Goal: Task Accomplishment & Management: Manage account settings

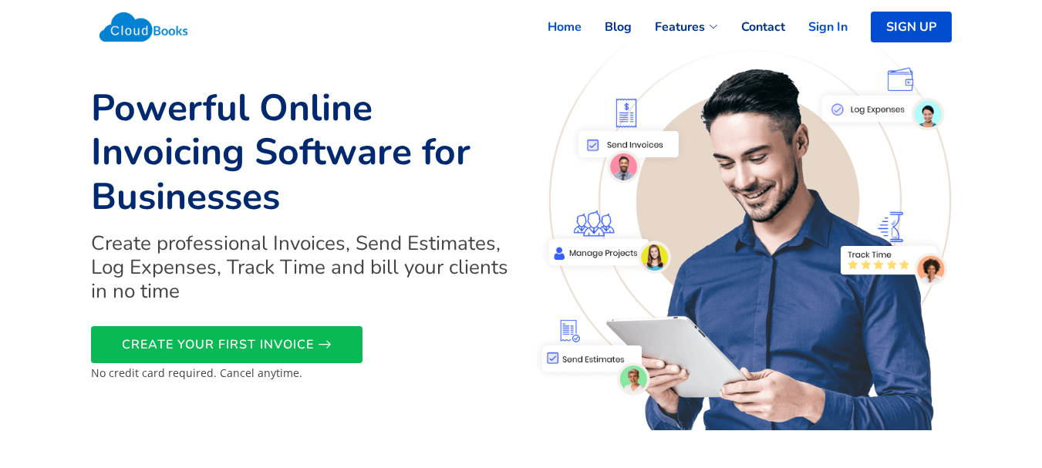
click at [821, 26] on link "Sign In" at bounding box center [816, 27] width 62 height 34
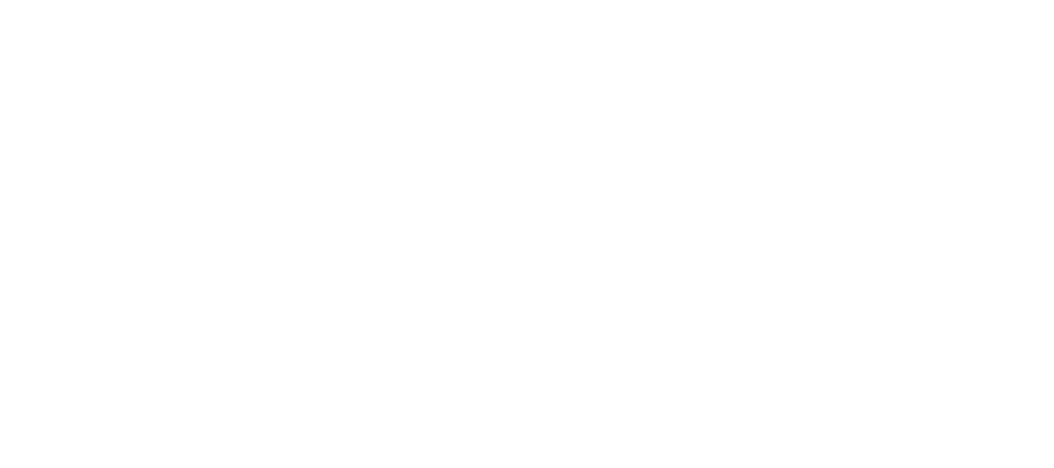
click at [367, 174] on html "CloudBooks Upgrade Dashboard People Clients Vendors Staff Users Purchase Orders…" at bounding box center [527, 234] width 1054 height 468
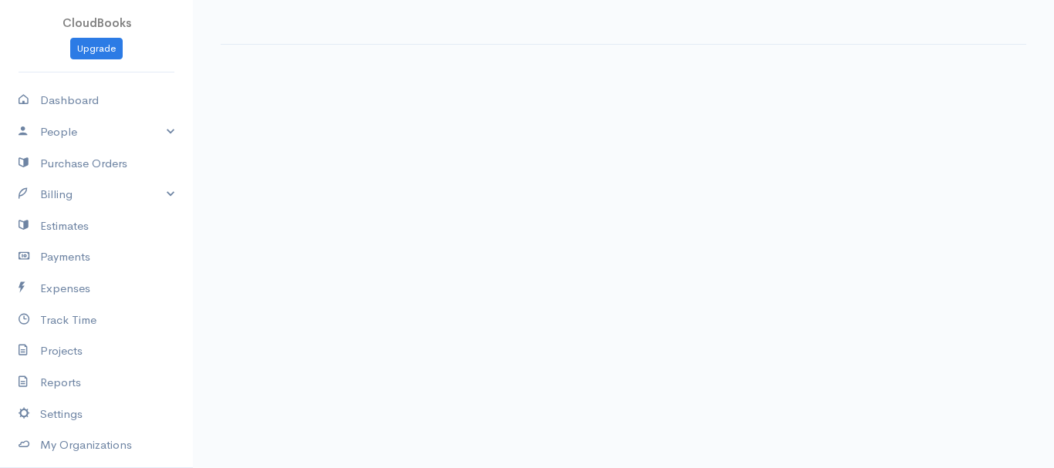
select select "90"
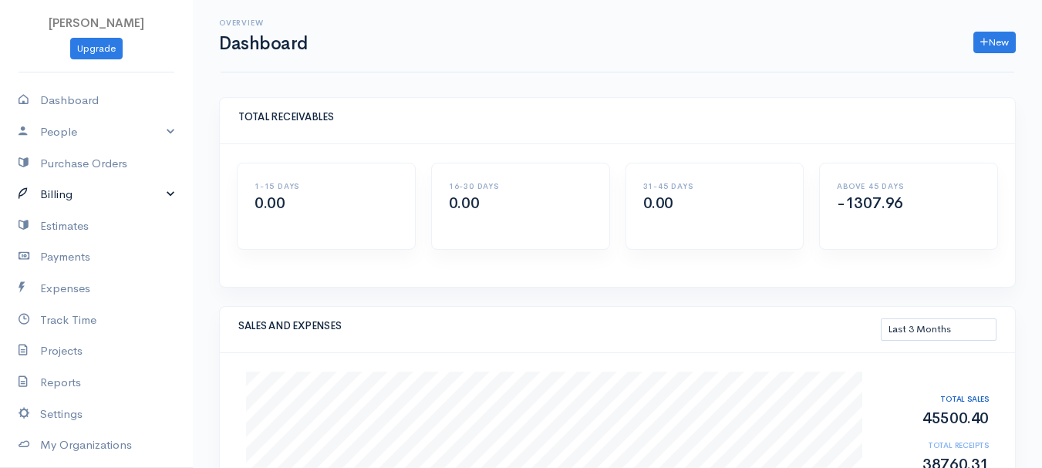
click at [59, 189] on link "Billing" at bounding box center [96, 195] width 193 height 32
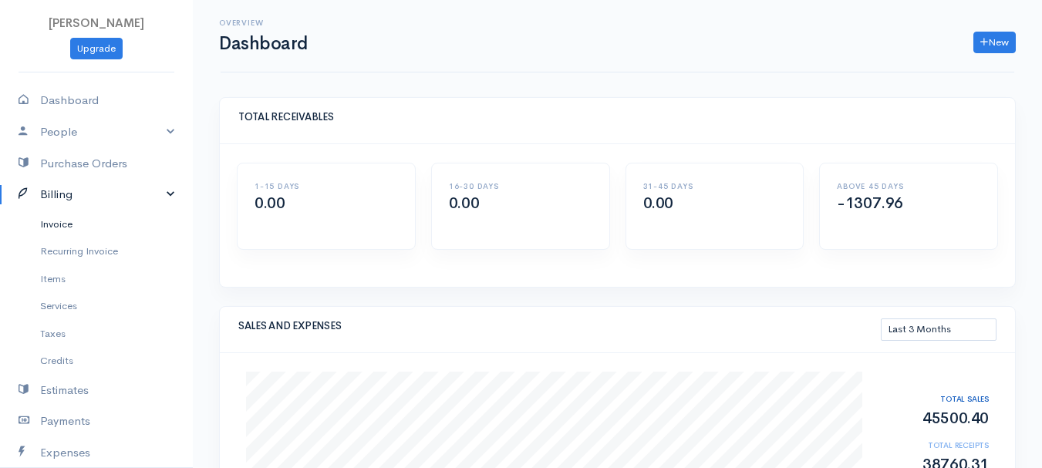
click at [59, 223] on link "Invoice" at bounding box center [96, 225] width 193 height 28
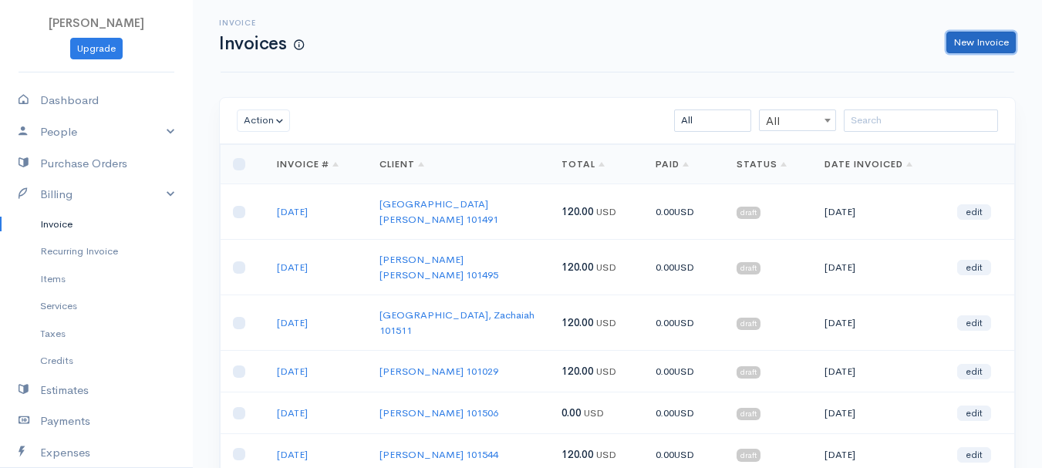
click at [998, 42] on link "New Invoice" at bounding box center [980, 43] width 69 height 22
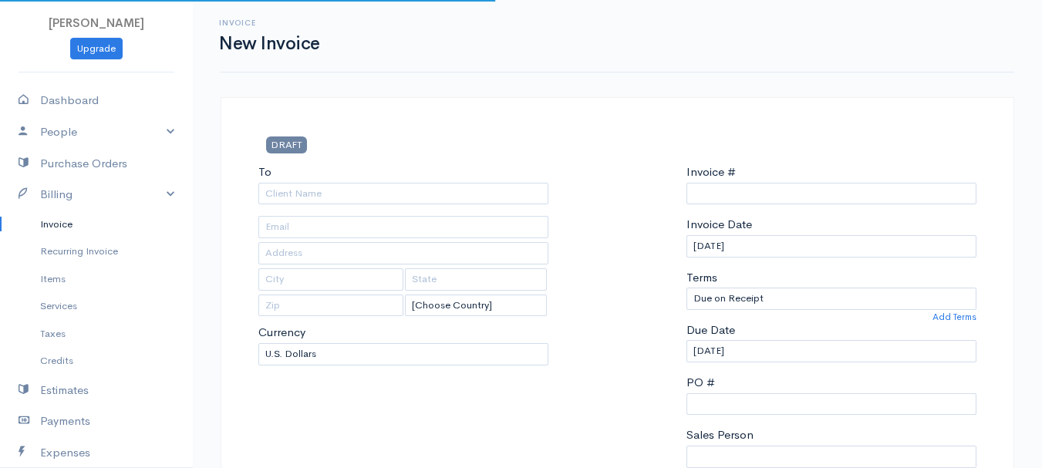
select select "[GEOGRAPHIC_DATA]"
type input "0011212024"
click at [65, 224] on link "Invoice" at bounding box center [96, 225] width 193 height 28
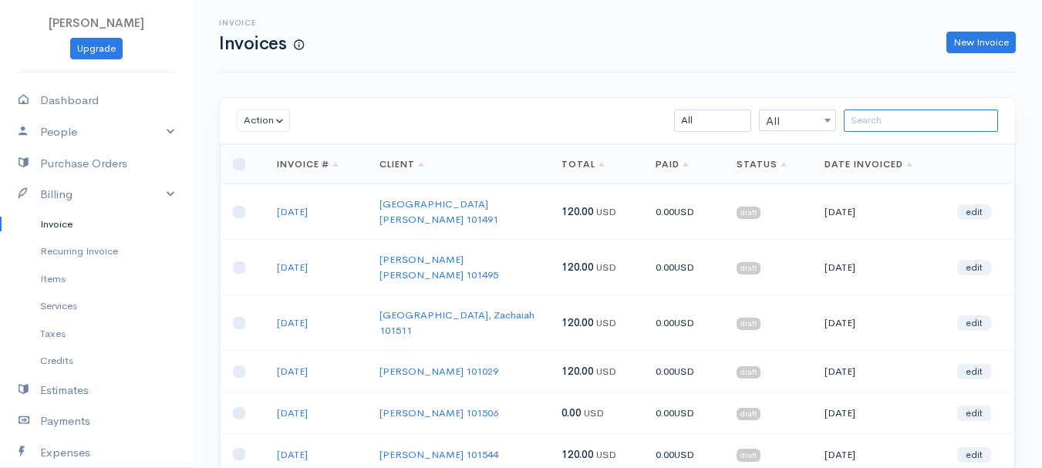
click at [872, 120] on input "search" at bounding box center [921, 121] width 154 height 22
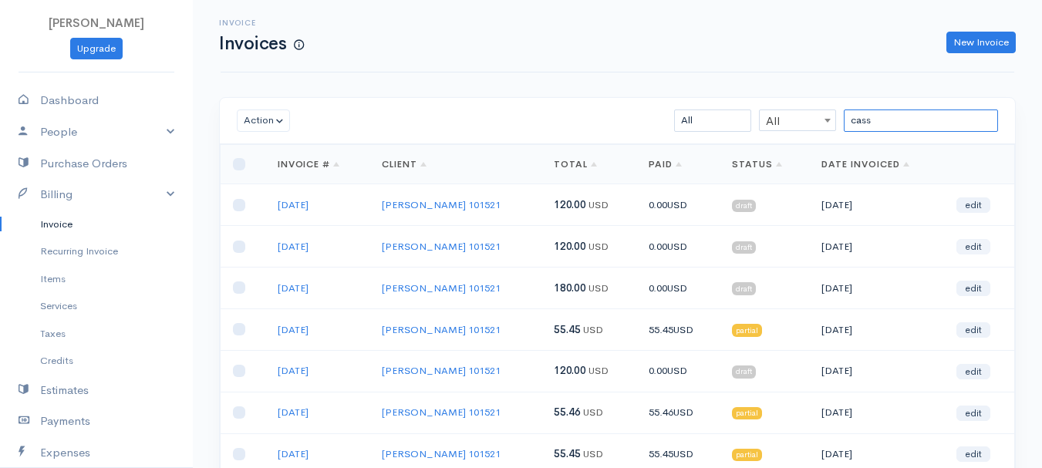
type input "cass"
click at [977, 245] on link "edit" at bounding box center [973, 246] width 34 height 15
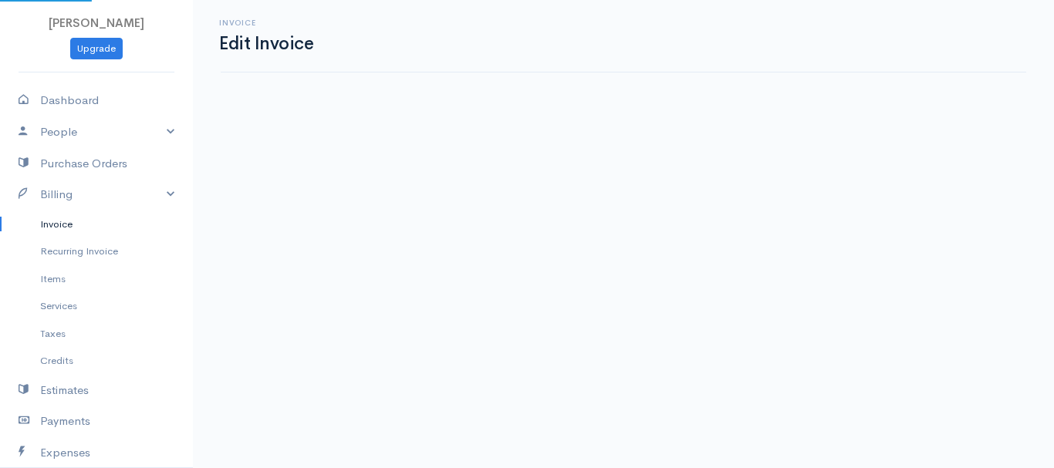
select select "2"
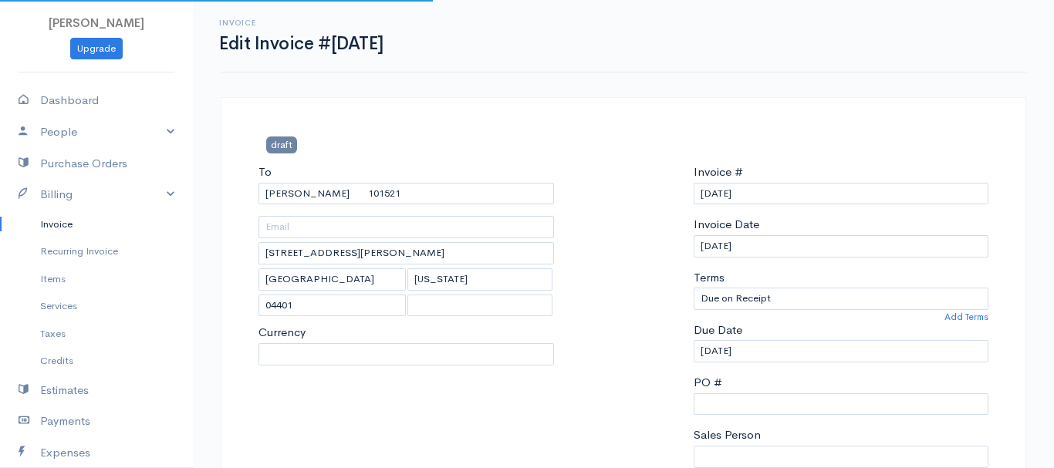
select select "[GEOGRAPHIC_DATA]"
select select "USD"
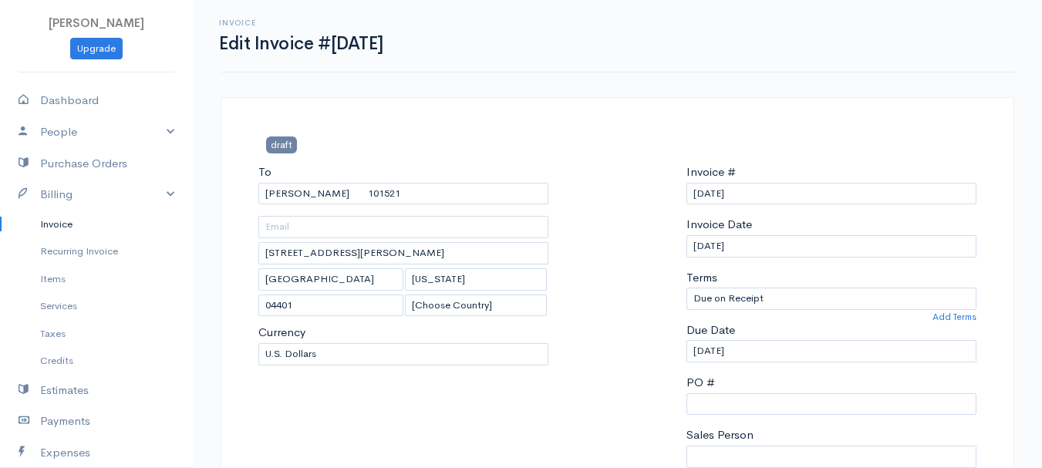
scroll to position [309, 0]
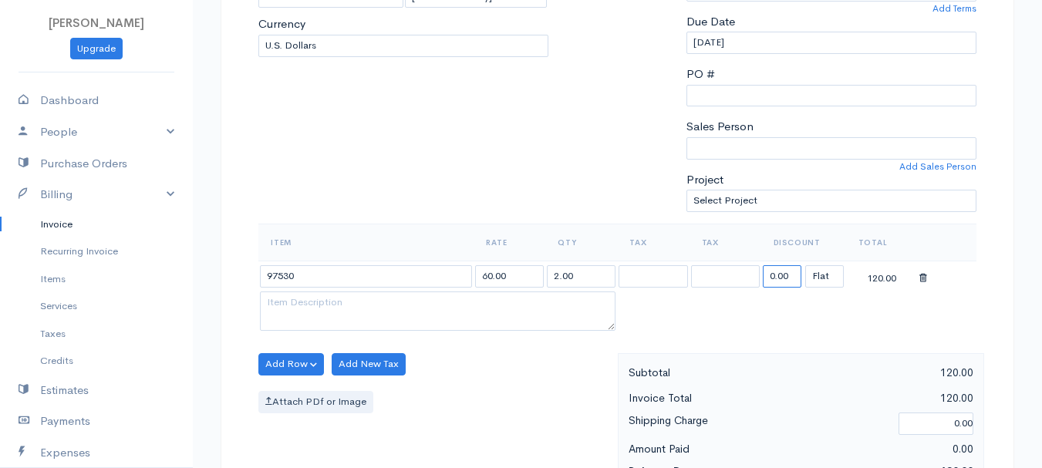
click at [784, 282] on input "0.00" at bounding box center [782, 276] width 39 height 22
type input "75.82"
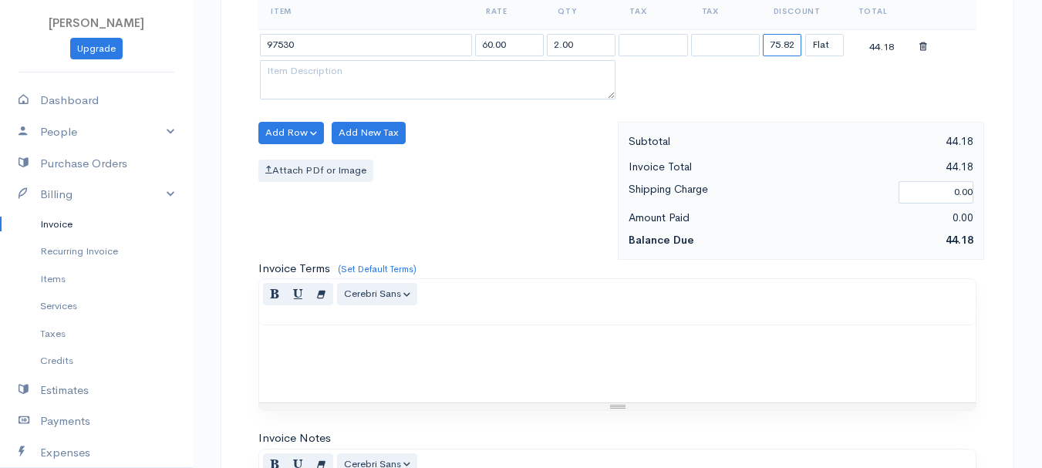
scroll to position [865, 0]
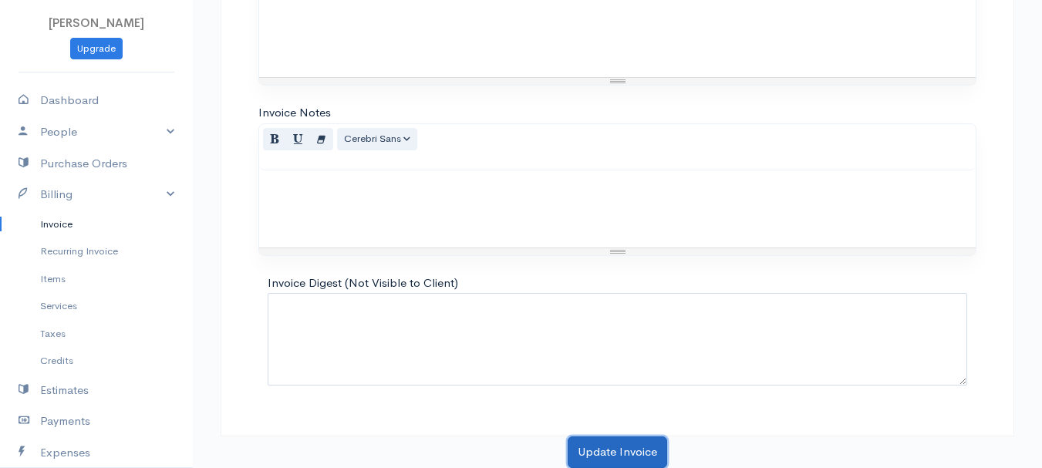
click at [633, 446] on button "Update Invoice" at bounding box center [618, 453] width 100 height 32
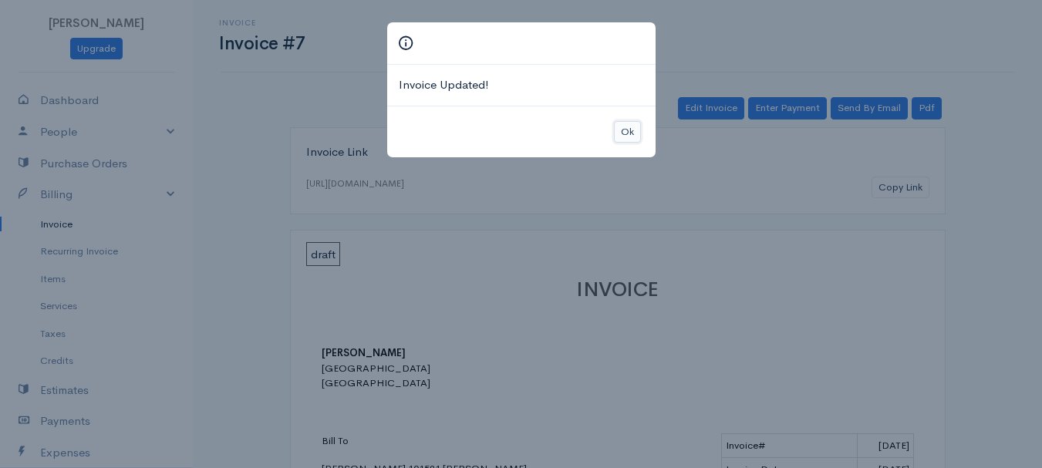
click at [622, 125] on button "Ok" at bounding box center [627, 132] width 27 height 22
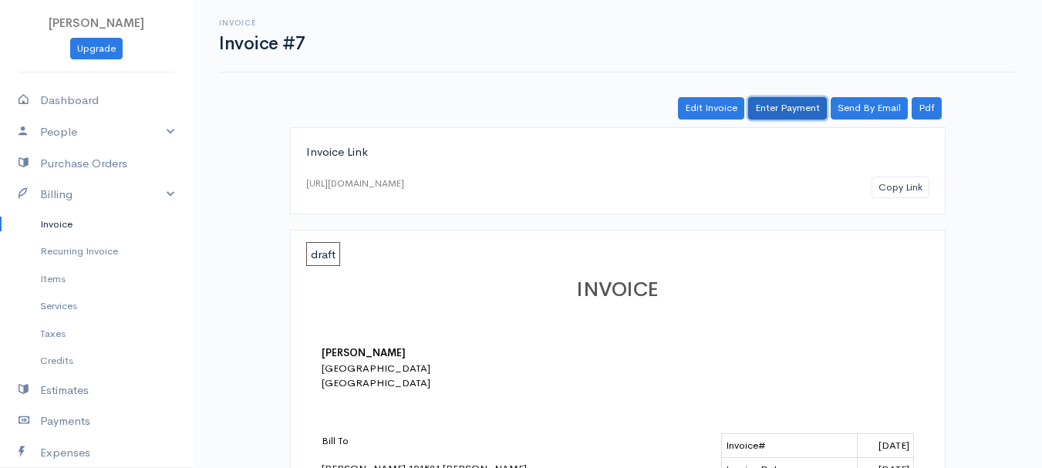
click at [800, 106] on link "Enter Payment" at bounding box center [787, 108] width 79 height 22
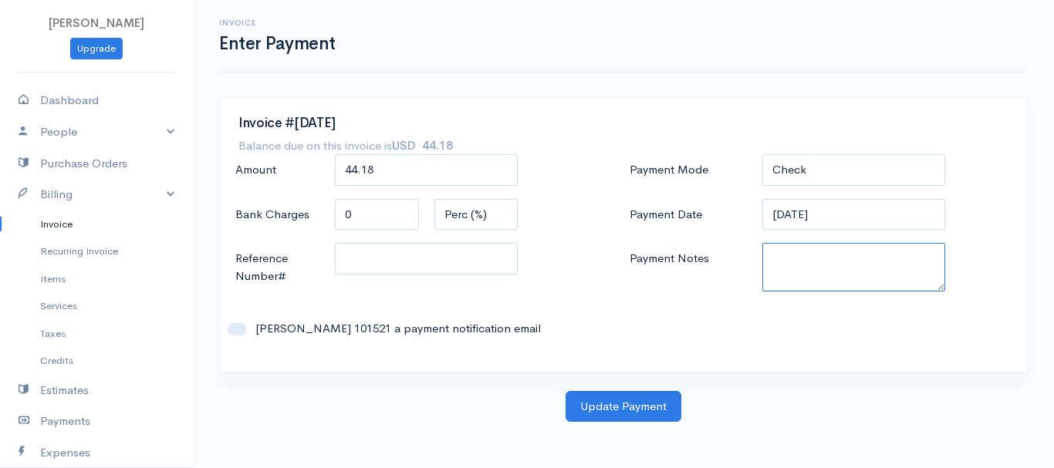
click at [801, 250] on textarea "Payment Notes" at bounding box center [854, 267] width 184 height 49
type textarea "896837943"
click at [598, 428] on body "[PERSON_NAME] Upgrade Dashboard People Clients Vendors Staff Users Purchase Ord…" at bounding box center [527, 234] width 1054 height 468
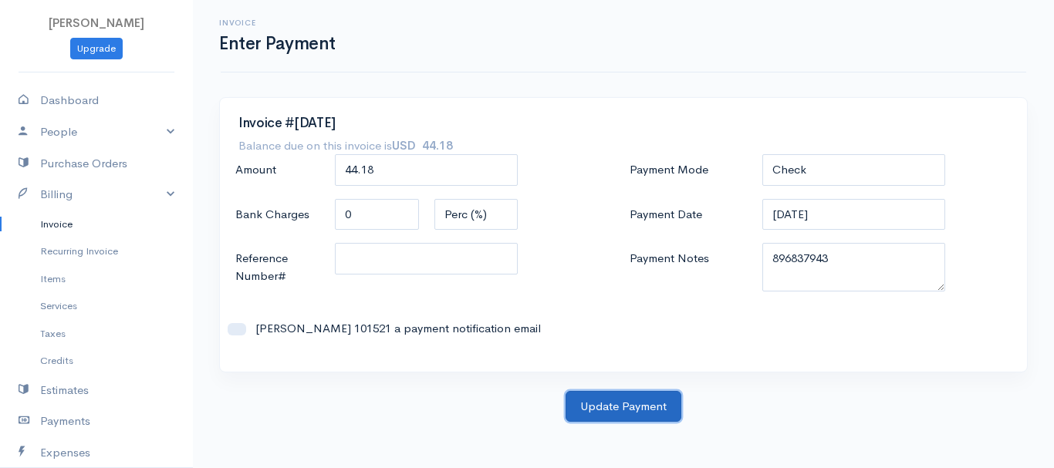
click at [601, 415] on button "Update Payment" at bounding box center [623, 407] width 116 height 32
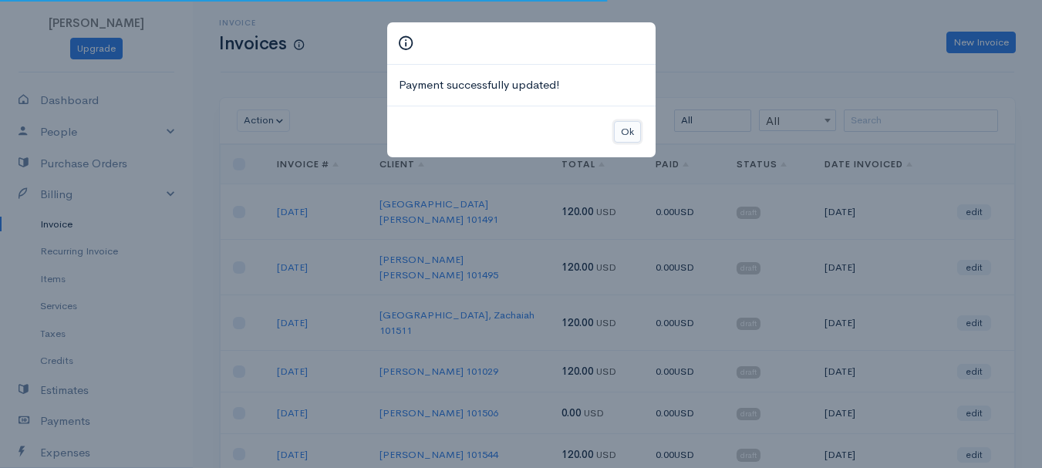
click at [638, 130] on button "Ok" at bounding box center [627, 132] width 27 height 22
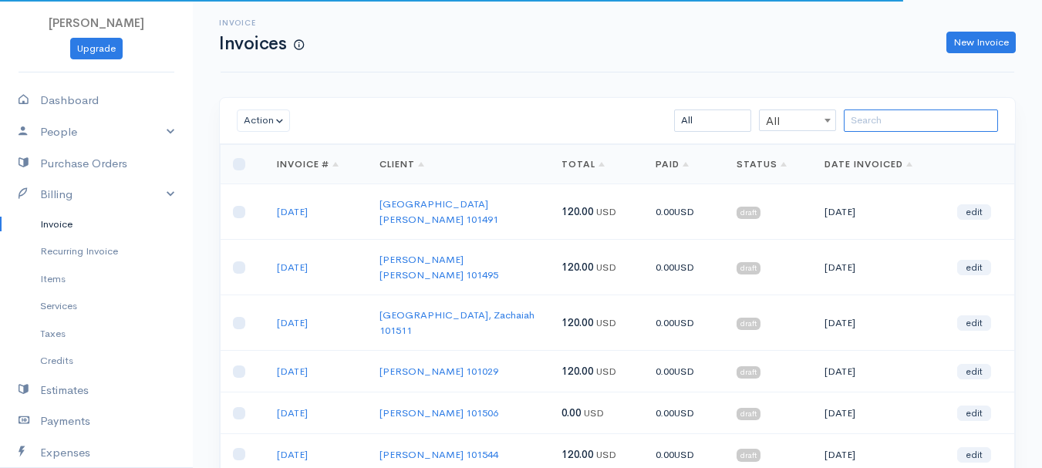
click at [863, 123] on input "search" at bounding box center [921, 121] width 154 height 22
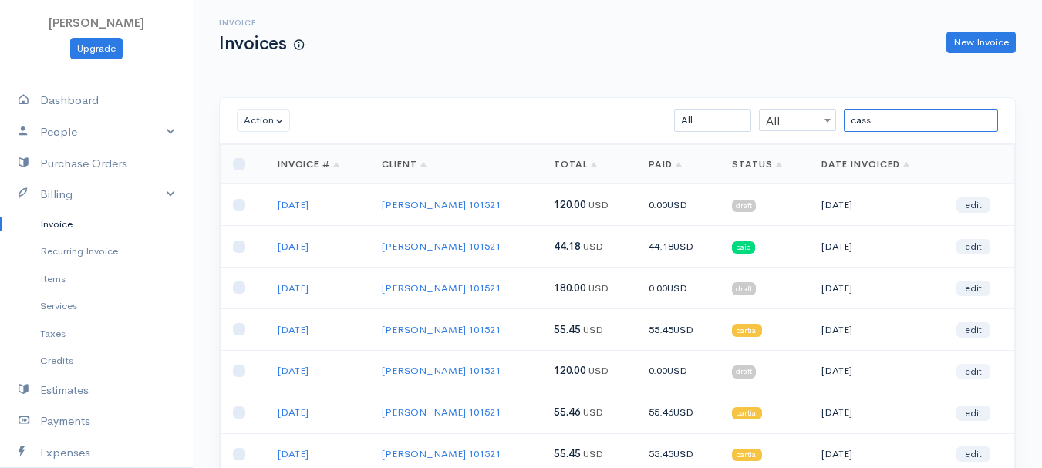
type input "cass"
click at [973, 372] on link "edit" at bounding box center [973, 371] width 34 height 15
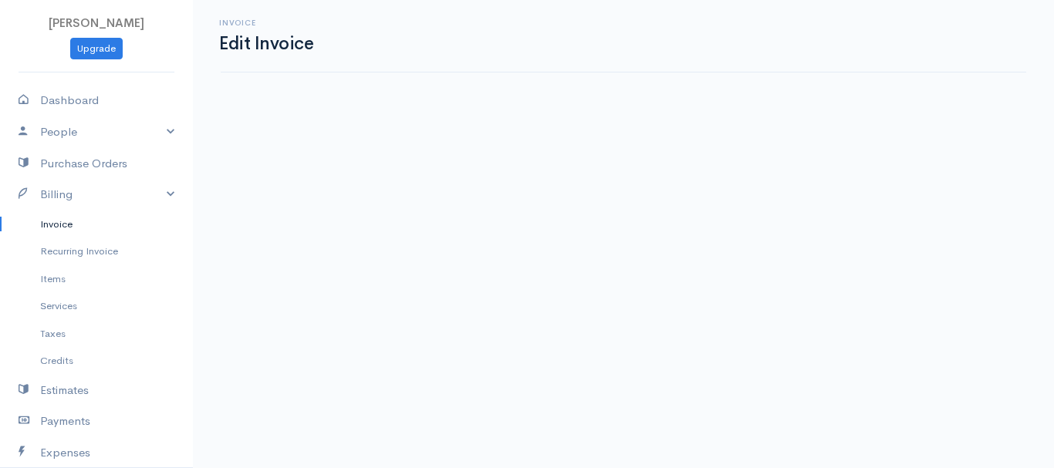
select select "2"
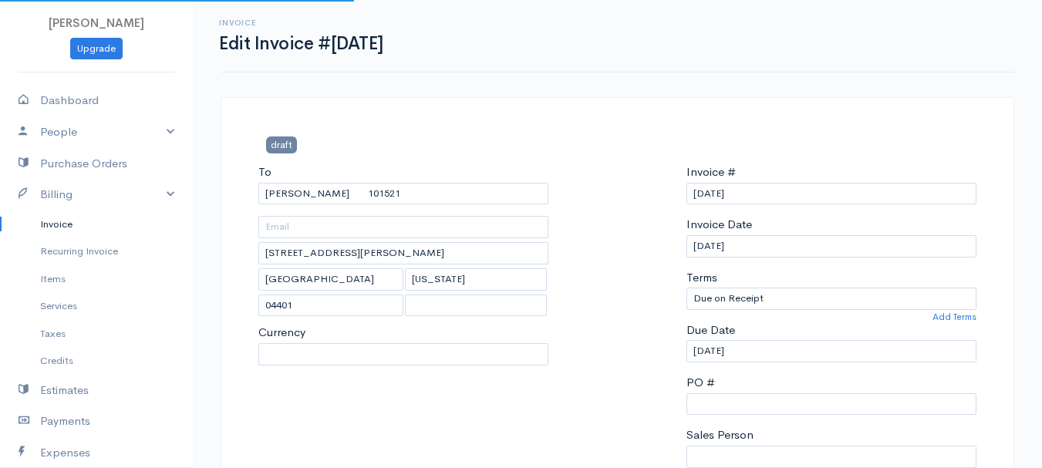
select select "[GEOGRAPHIC_DATA]"
select select "USD"
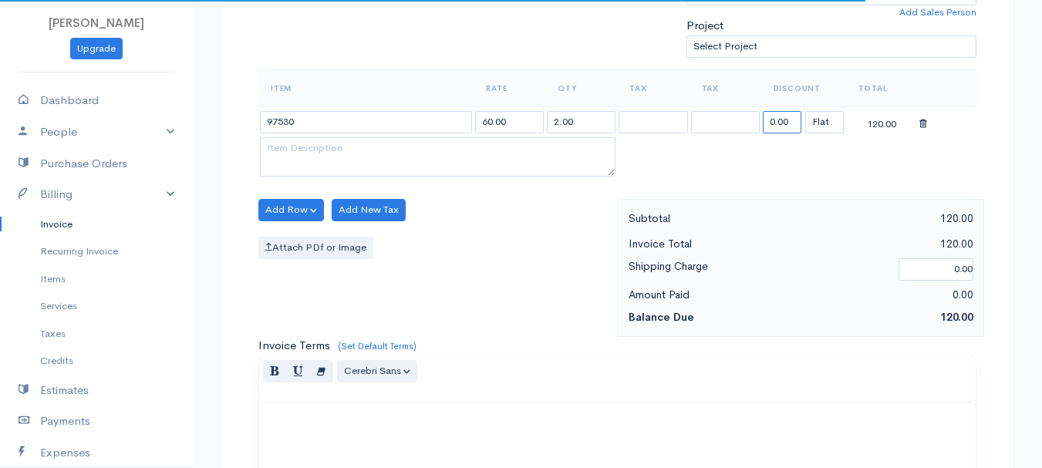
click at [791, 121] on input "0.00" at bounding box center [782, 122] width 39 height 22
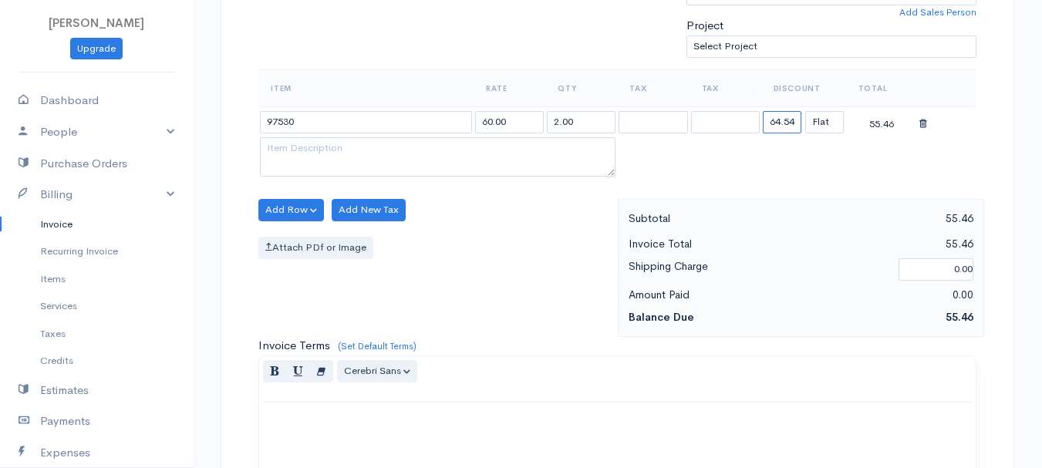
type input "64.54"
click at [516, 238] on div "Attach PDf or Image" at bounding box center [434, 248] width 352 height 22
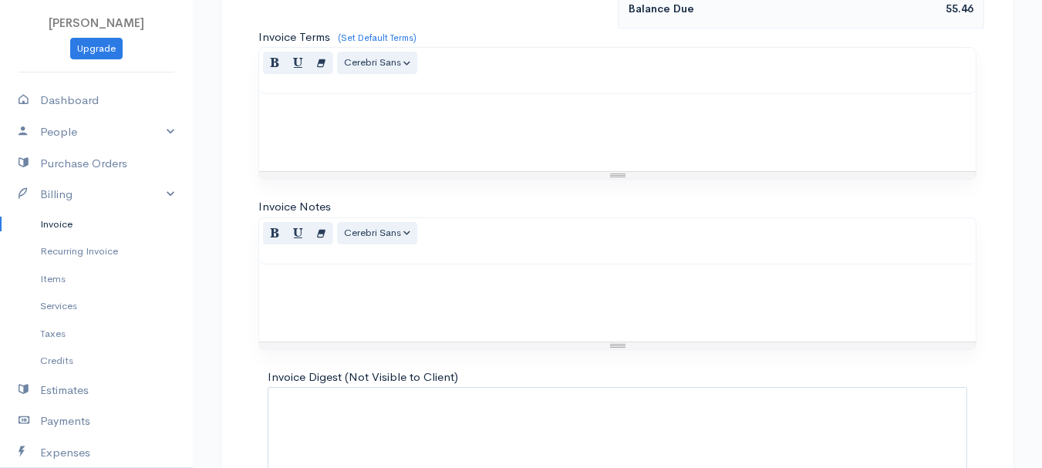
scroll to position [865, 0]
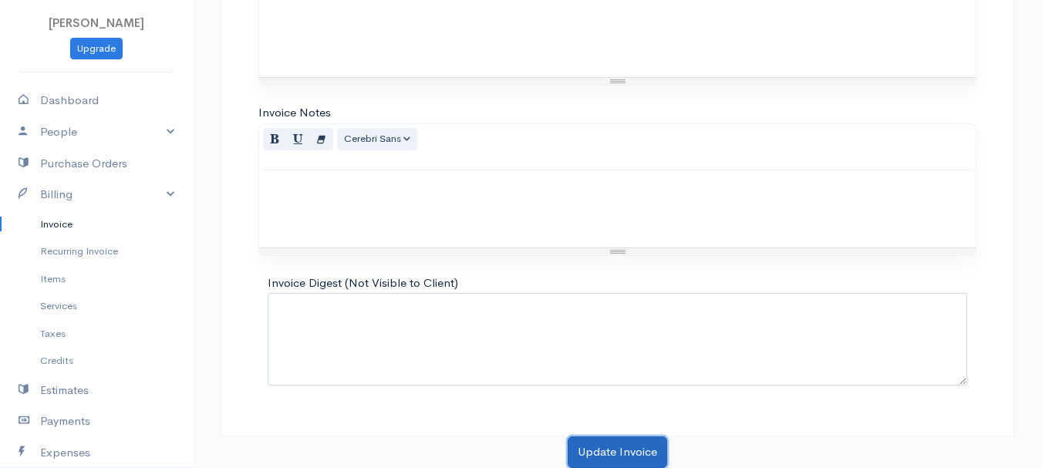
click at [623, 445] on button "Update Invoice" at bounding box center [618, 453] width 100 height 32
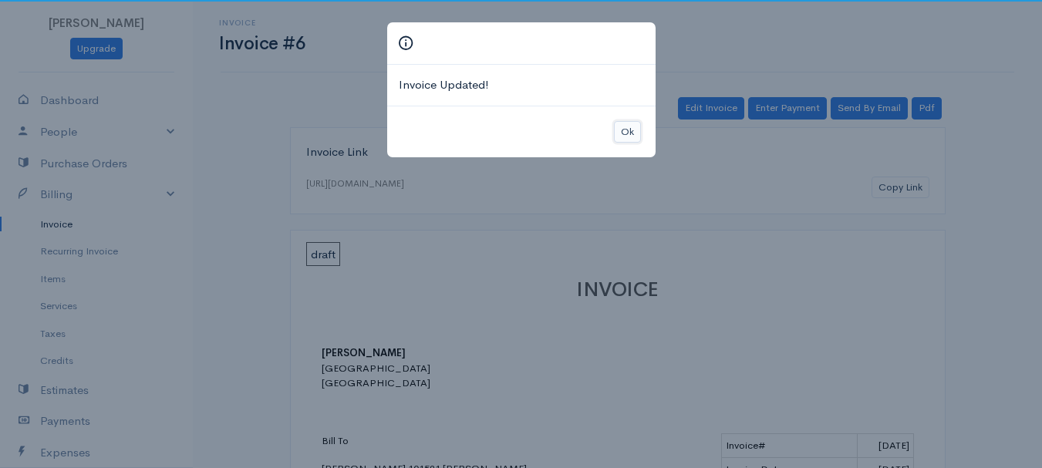
click at [633, 131] on button "Ok" at bounding box center [627, 132] width 27 height 22
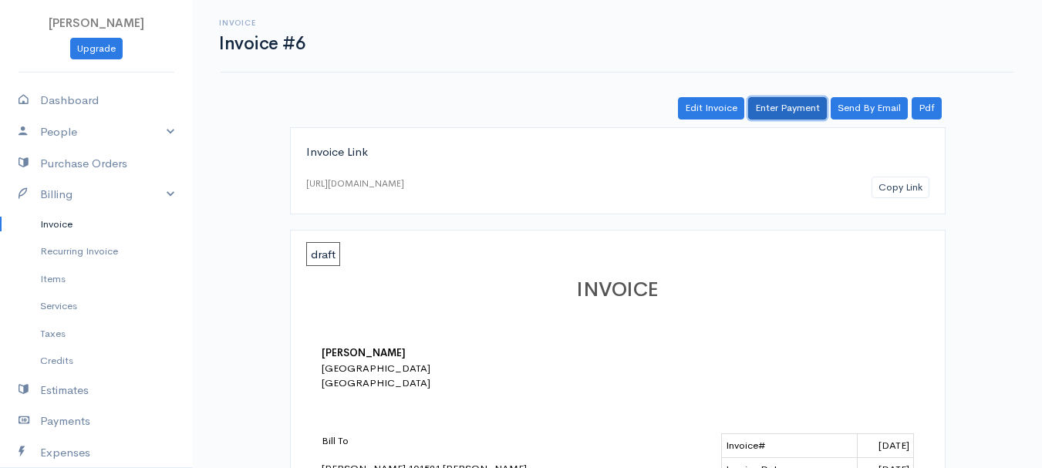
click at [800, 106] on link "Enter Payment" at bounding box center [787, 108] width 79 height 22
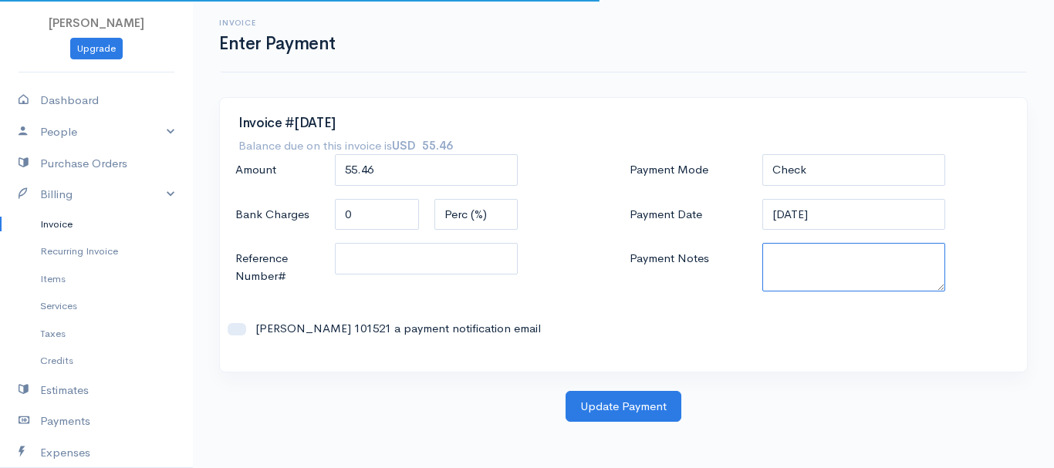
click at [788, 275] on textarea "Payment Notes" at bounding box center [854, 267] width 184 height 49
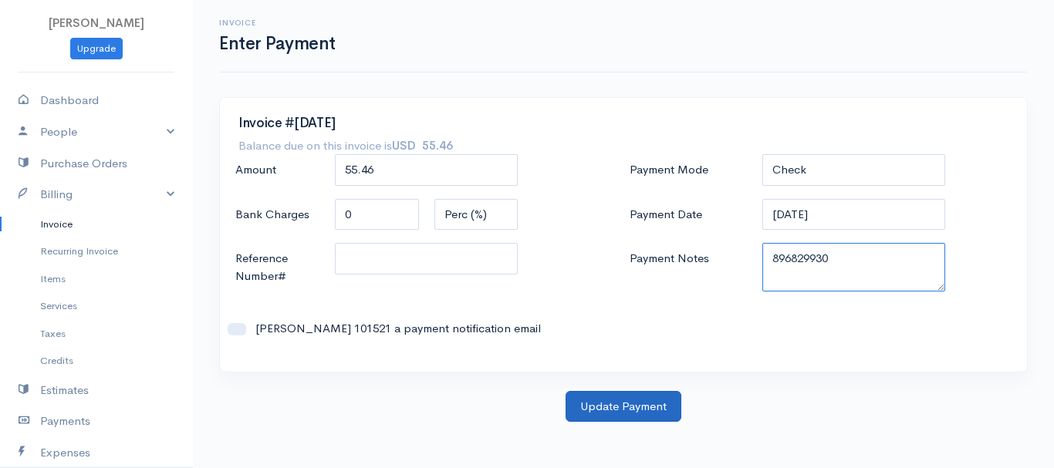
type textarea "896829930"
click at [605, 404] on button "Update Payment" at bounding box center [623, 407] width 116 height 32
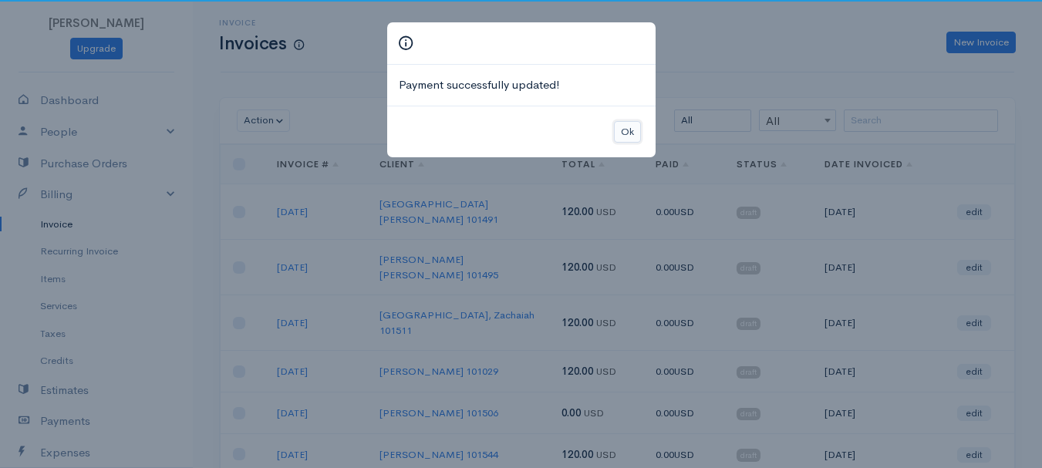
click at [621, 133] on button "Ok" at bounding box center [627, 132] width 27 height 22
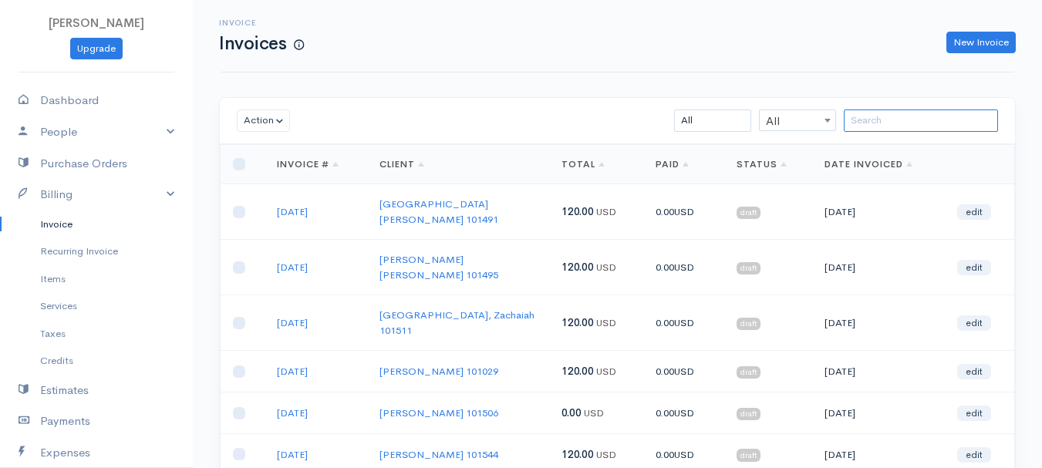
click at [907, 120] on input "search" at bounding box center [921, 121] width 154 height 22
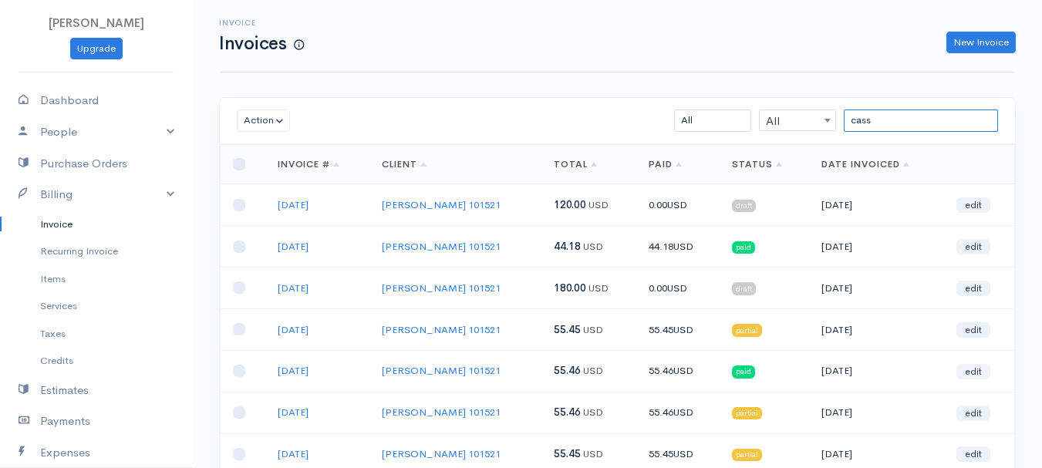
type input "cass"
click at [987, 369] on link "edit" at bounding box center [973, 371] width 34 height 15
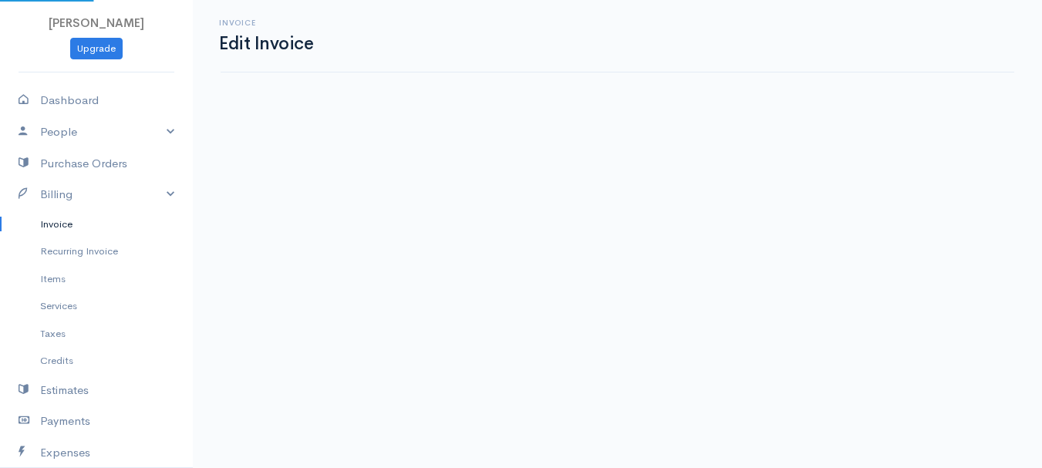
select select "2"
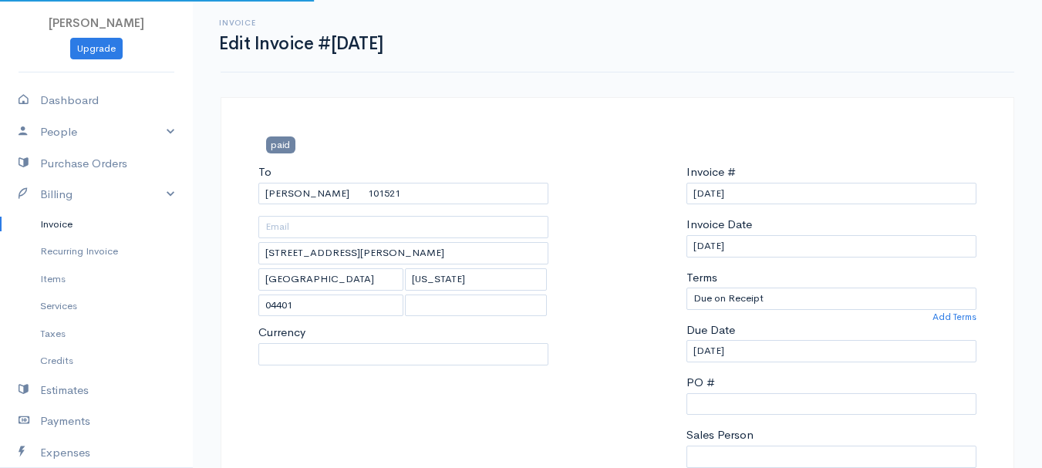
select select "[GEOGRAPHIC_DATA]"
select select "USD"
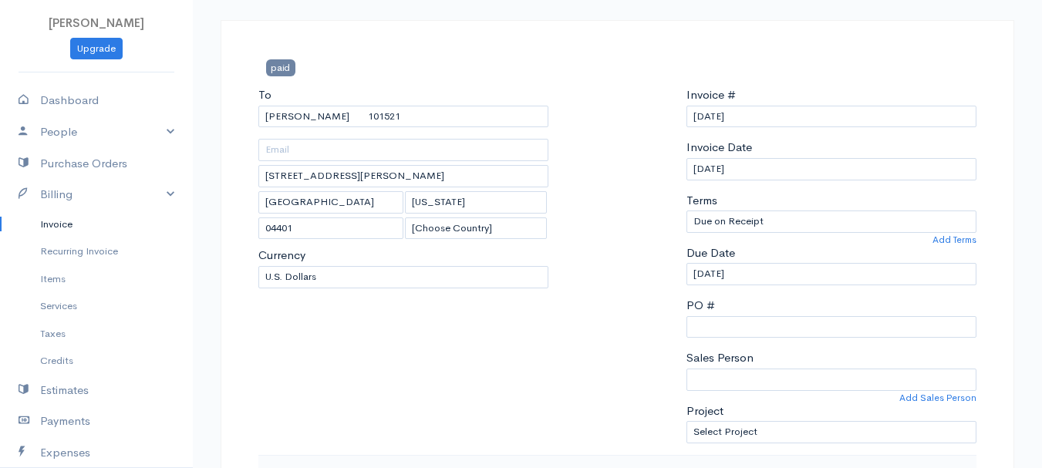
scroll to position [386, 0]
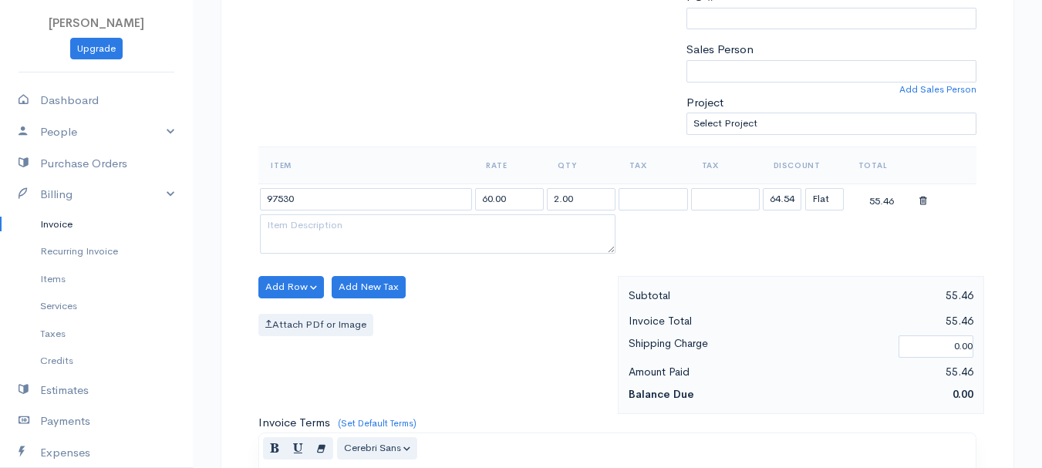
click at [780, 241] on table "Item Rate Qty Tax Tax Discount Total 97530 60.00 2.00 64.54 (%) Flat 55.46" at bounding box center [617, 202] width 718 height 111
click at [74, 418] on link "Payments" at bounding box center [96, 422] width 193 height 32
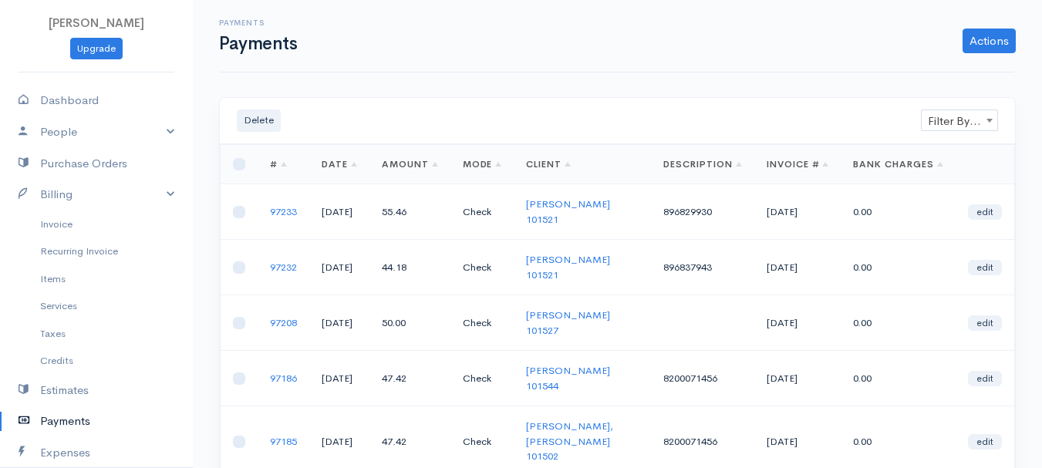
click at [232, 211] on td at bounding box center [240, 212] width 38 height 56
drag, startPoint x: 237, startPoint y: 209, endPoint x: 334, endPoint y: 177, distance: 102.2
click at [238, 209] on input "checkbox" at bounding box center [239, 212] width 12 height 12
checkbox input "true"
click at [261, 120] on button "Delete" at bounding box center [259, 121] width 44 height 22
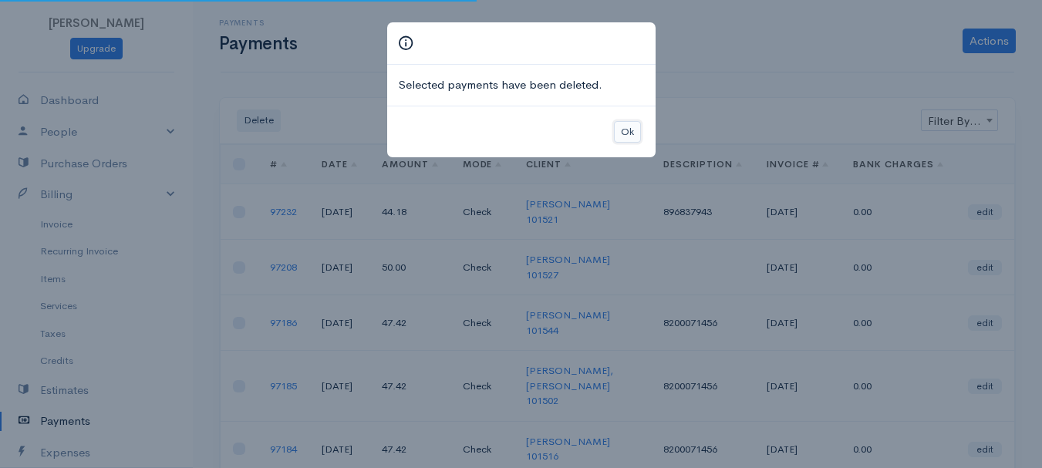
click at [628, 129] on button "Ok" at bounding box center [627, 132] width 27 height 22
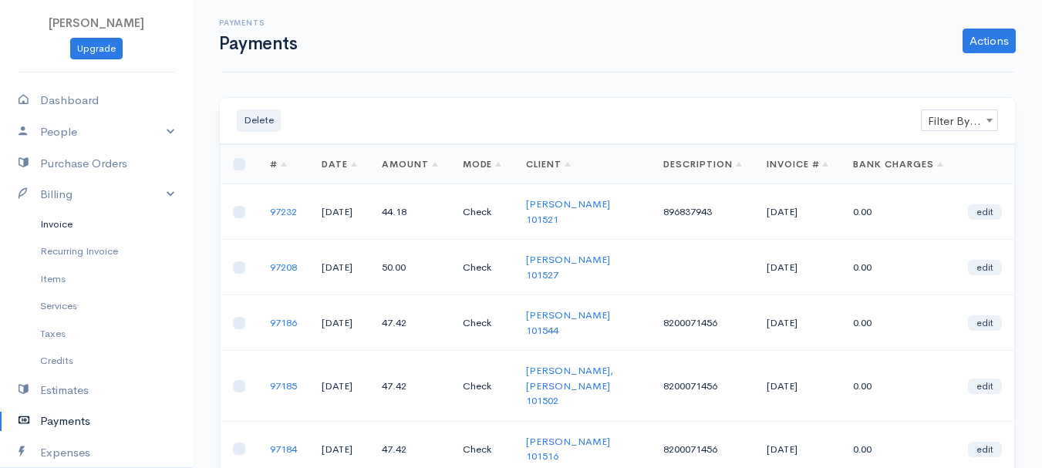
click at [69, 220] on link "Invoice" at bounding box center [96, 225] width 193 height 28
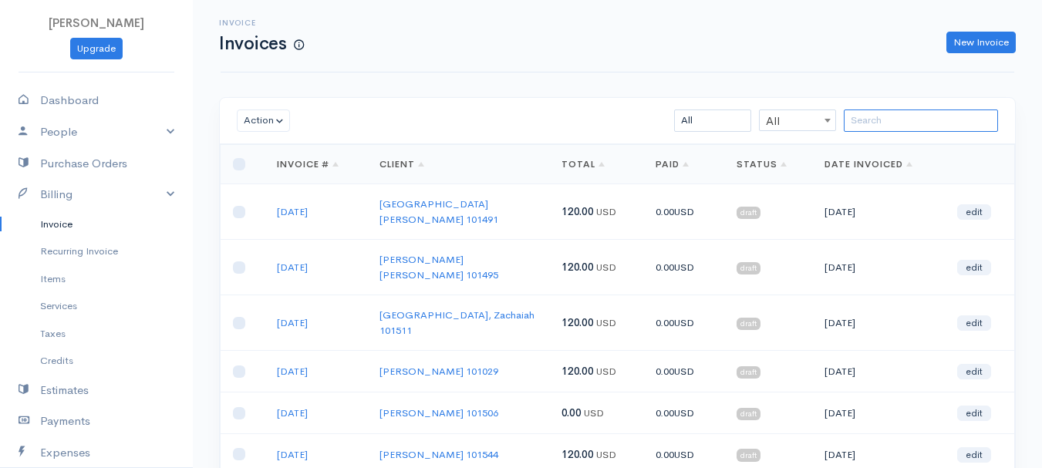
click at [912, 120] on input "search" at bounding box center [921, 121] width 154 height 22
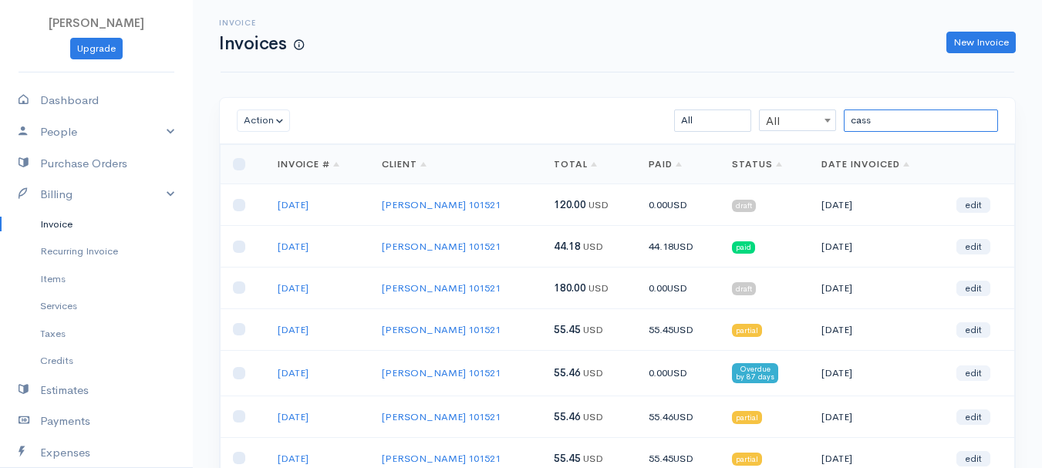
type input "cass"
click at [977, 369] on link "edit" at bounding box center [973, 373] width 34 height 15
select select "2"
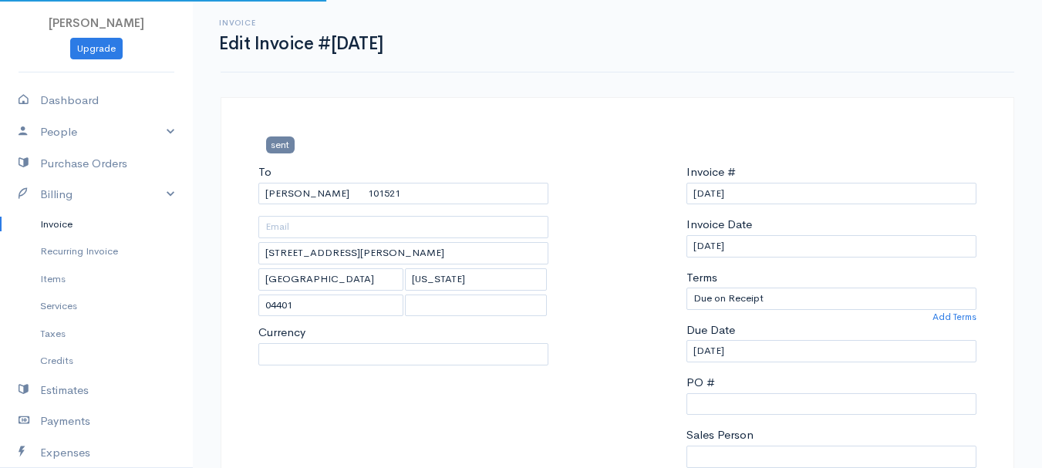
select select "[GEOGRAPHIC_DATA]"
select select "USD"
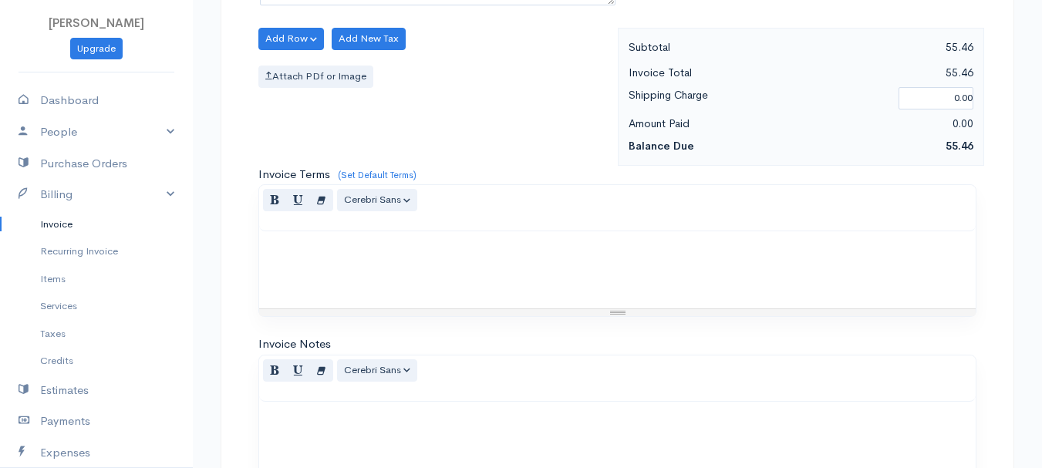
scroll to position [865, 0]
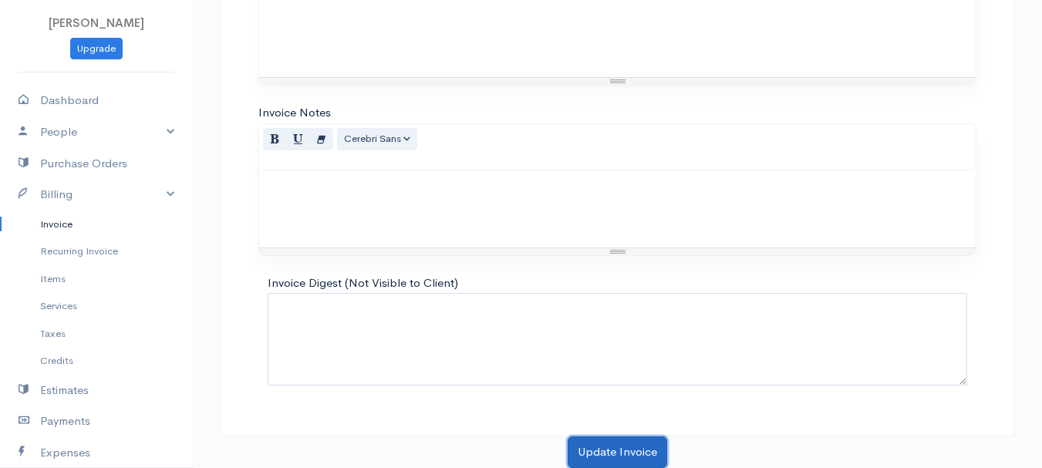
click at [629, 458] on button "Update Invoice" at bounding box center [618, 453] width 100 height 32
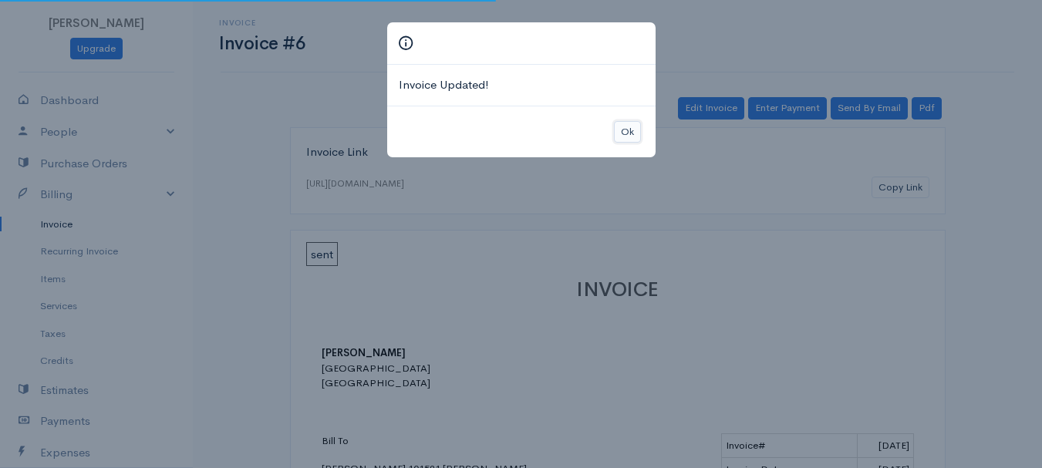
click at [624, 133] on button "Ok" at bounding box center [627, 132] width 27 height 22
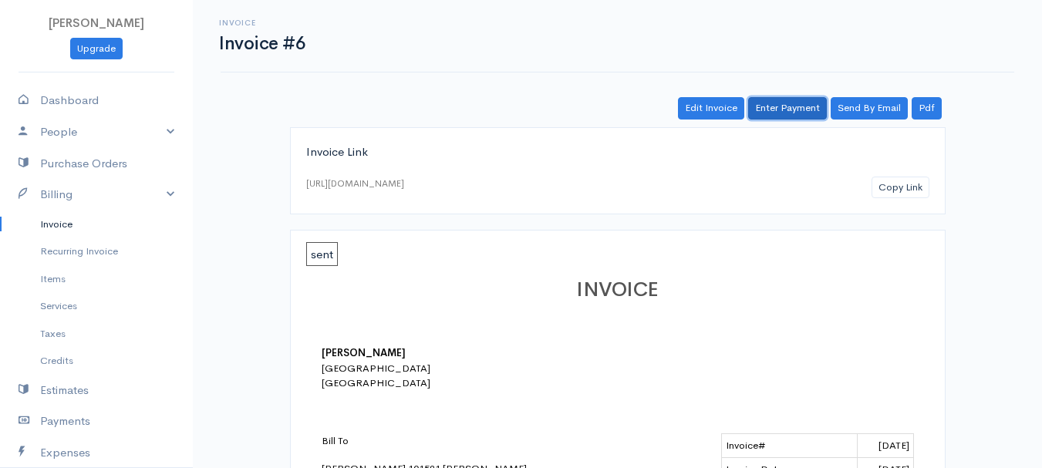
click at [825, 104] on link "Enter Payment" at bounding box center [787, 108] width 79 height 22
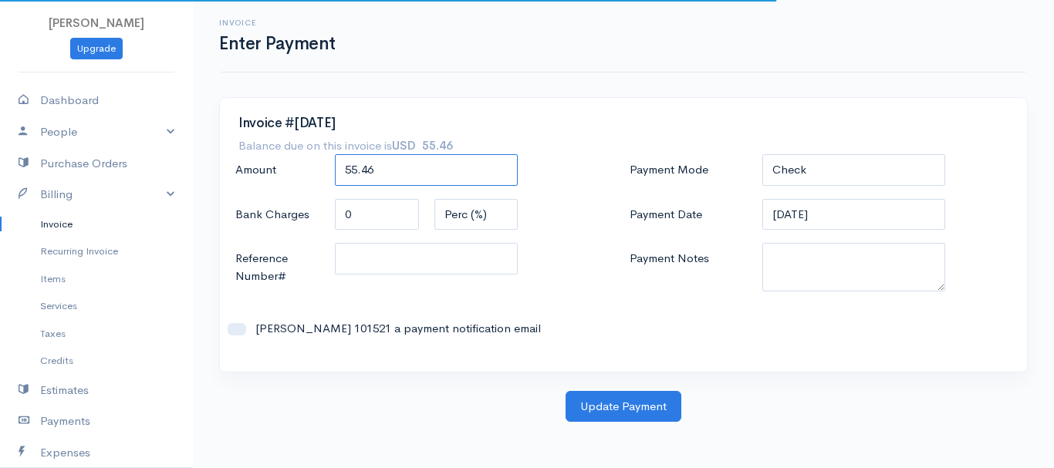
click at [385, 178] on input "55.46" at bounding box center [427, 170] width 184 height 32
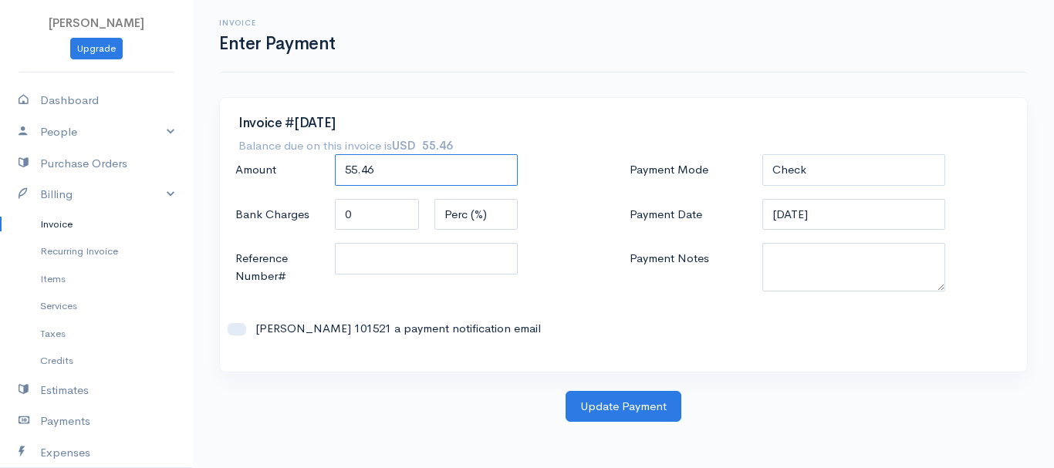
click at [385, 178] on input "55.46" at bounding box center [427, 170] width 184 height 32
type input "44.19"
click at [794, 272] on textarea "Payment Notes" at bounding box center [854, 267] width 184 height 49
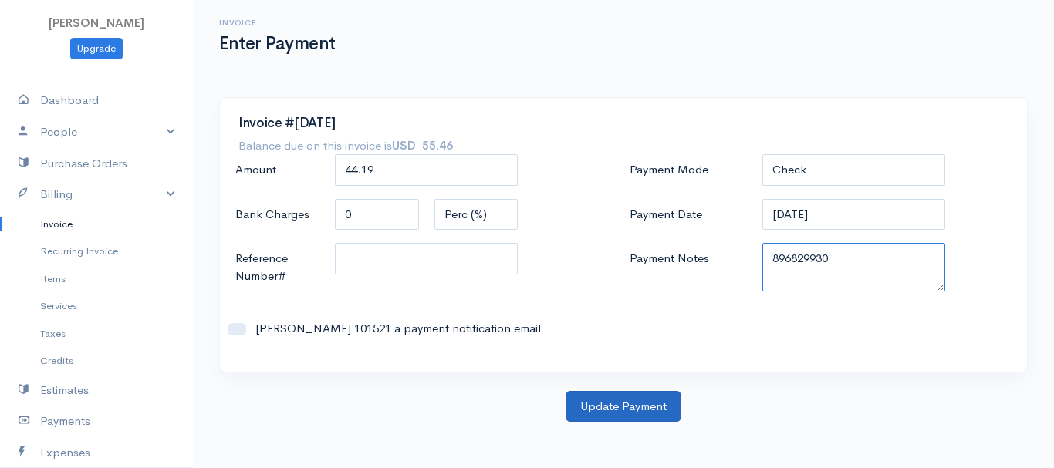
type textarea "896829930"
click at [634, 414] on button "Update Payment" at bounding box center [623, 407] width 116 height 32
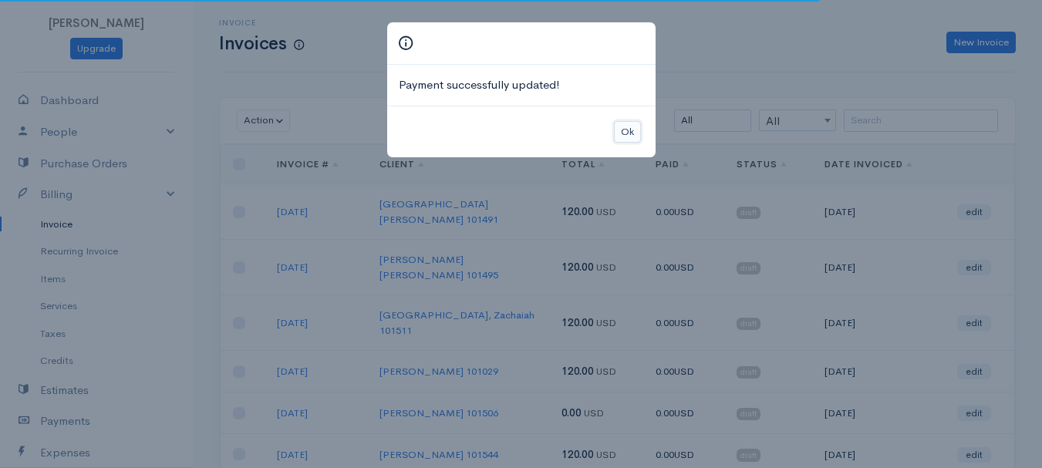
click at [624, 130] on button "Ok" at bounding box center [627, 132] width 27 height 22
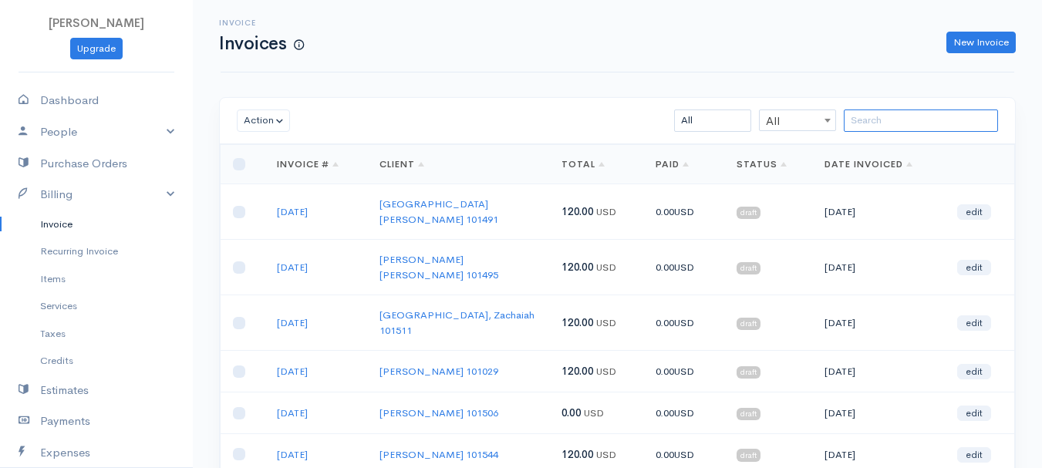
click at [899, 121] on input "search" at bounding box center [921, 121] width 154 height 22
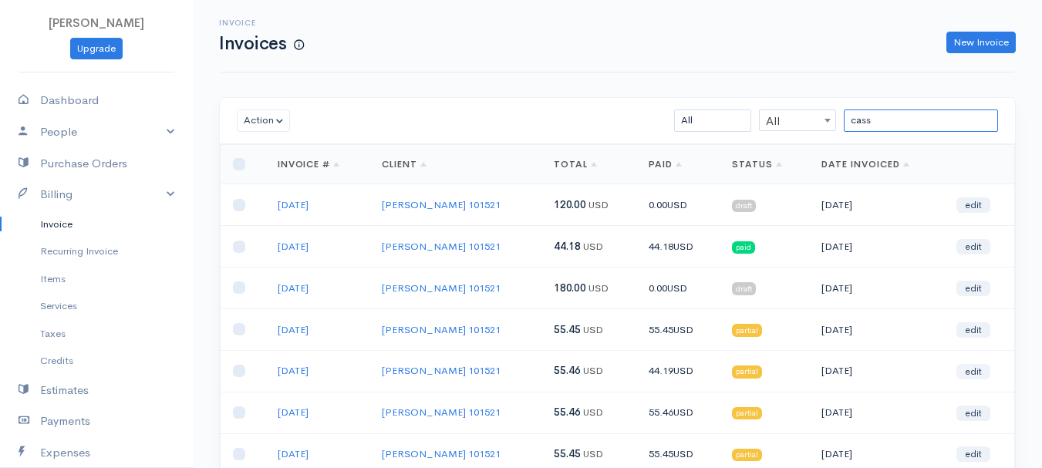
type input "cass"
click at [966, 372] on link "edit" at bounding box center [973, 371] width 34 height 15
select select "2"
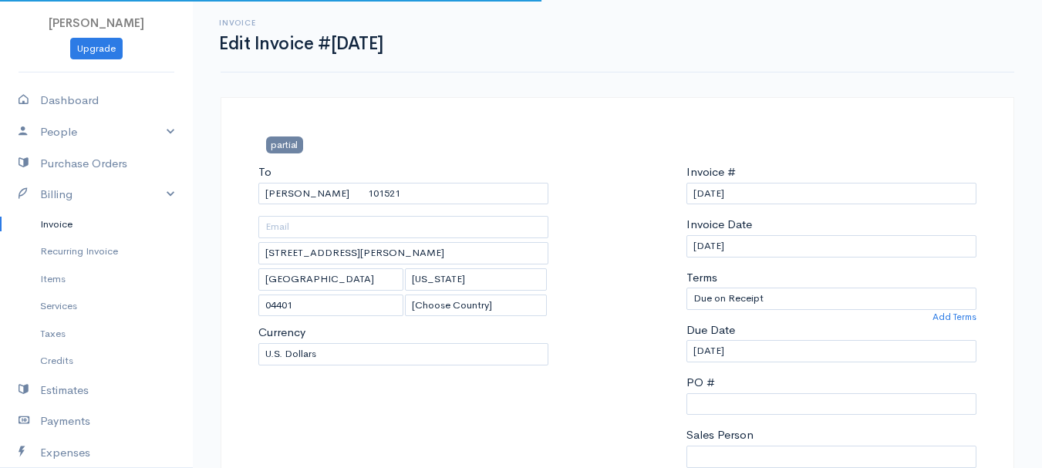
select select "[GEOGRAPHIC_DATA]"
select select "USD"
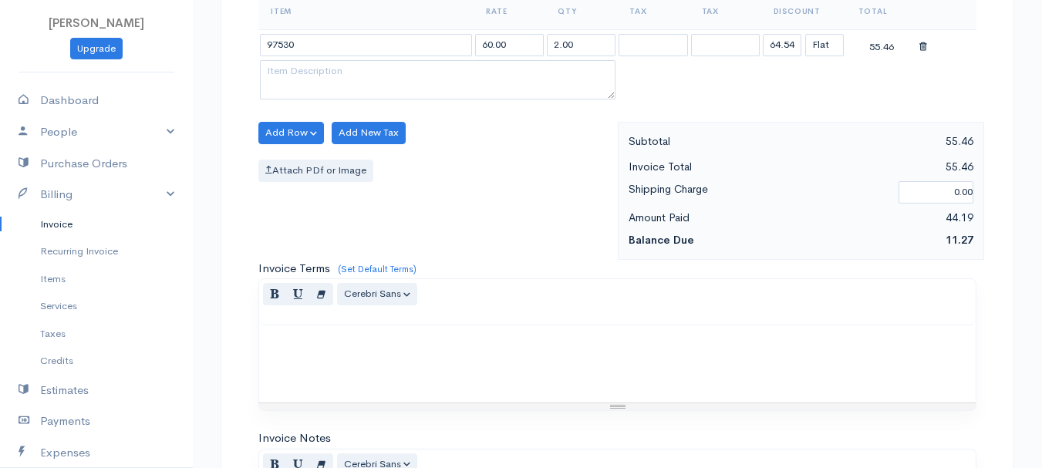
scroll to position [865, 0]
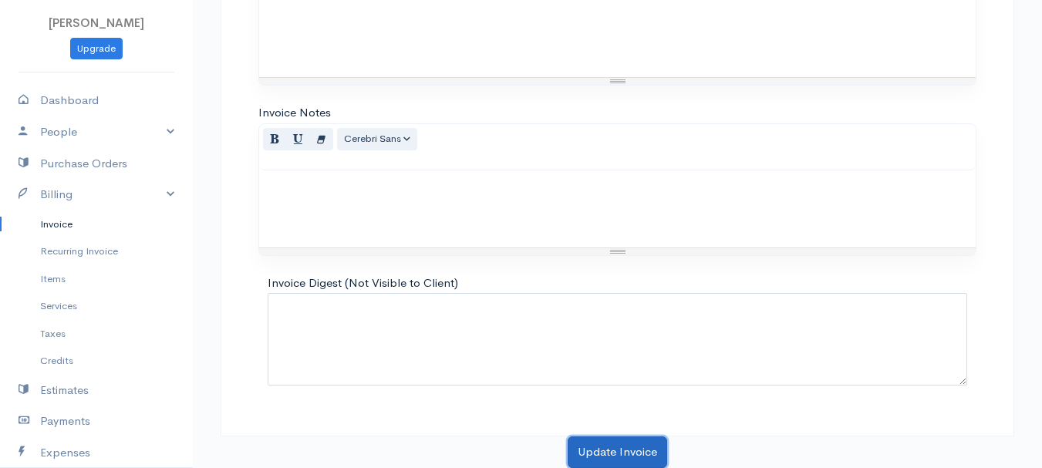
click at [619, 448] on button "Update Invoice" at bounding box center [618, 453] width 100 height 32
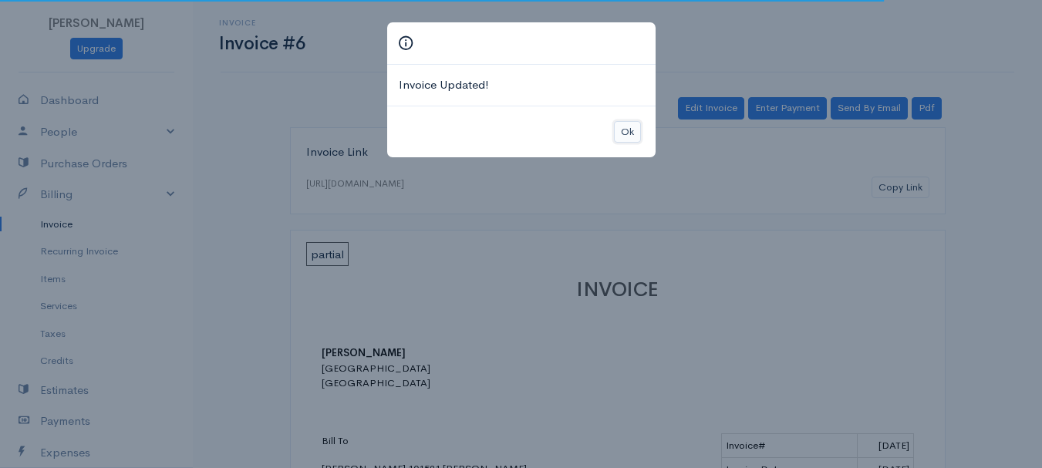
click at [631, 133] on button "Ok" at bounding box center [627, 132] width 27 height 22
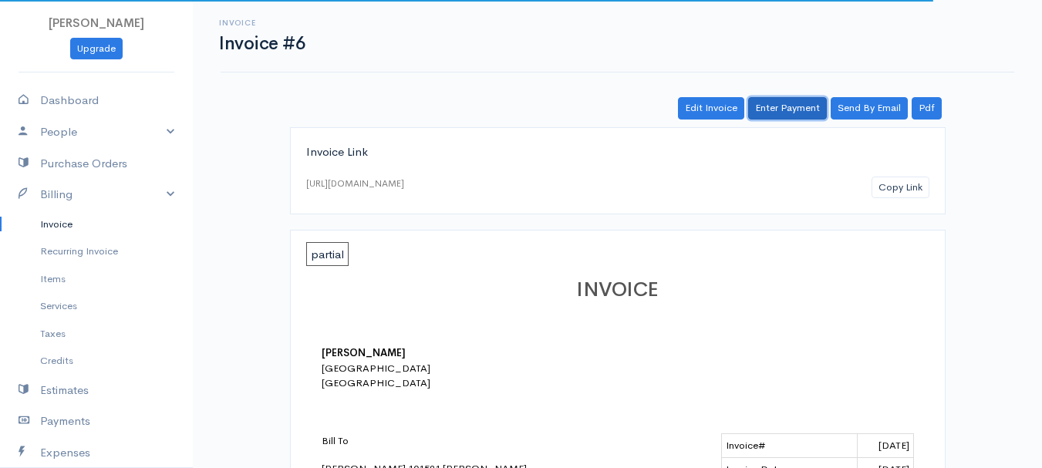
click at [791, 106] on link "Enter Payment" at bounding box center [787, 108] width 79 height 22
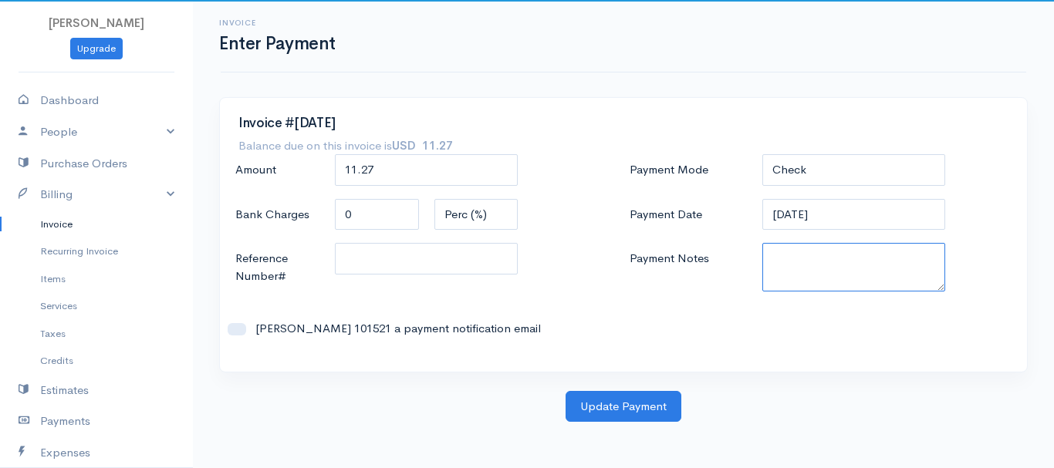
click at [816, 268] on textarea "Payment Notes" at bounding box center [854, 267] width 184 height 49
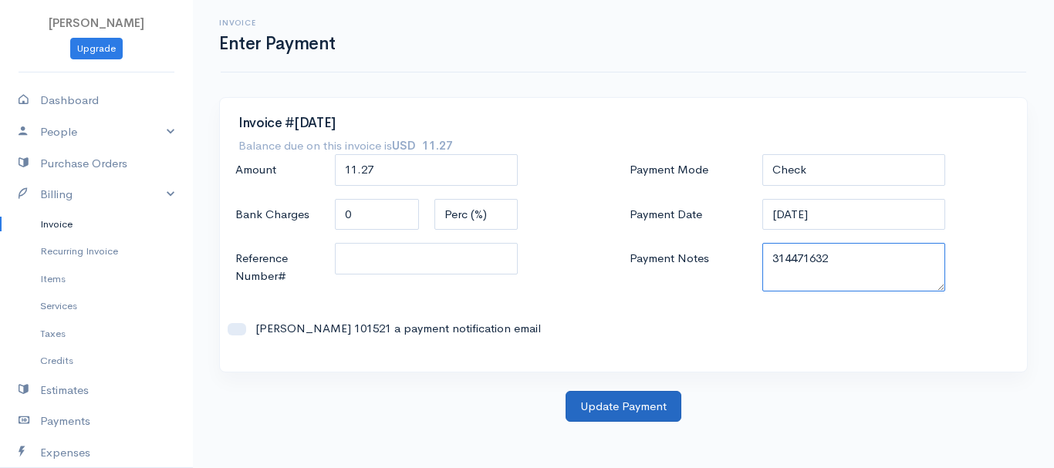
type textarea "314471632"
click at [609, 404] on button "Update Payment" at bounding box center [623, 407] width 116 height 32
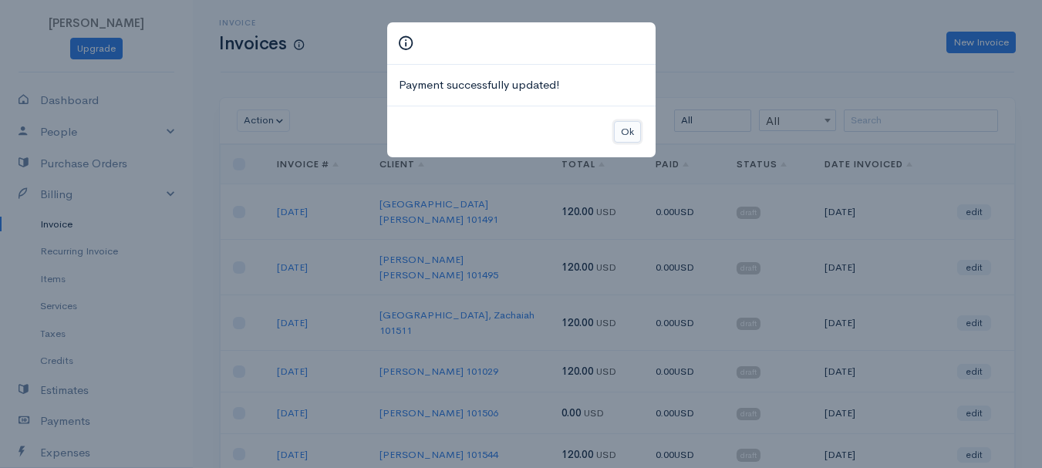
drag, startPoint x: 623, startPoint y: 132, endPoint x: 765, endPoint y: 127, distance: 142.0
click at [624, 132] on button "Ok" at bounding box center [627, 132] width 27 height 22
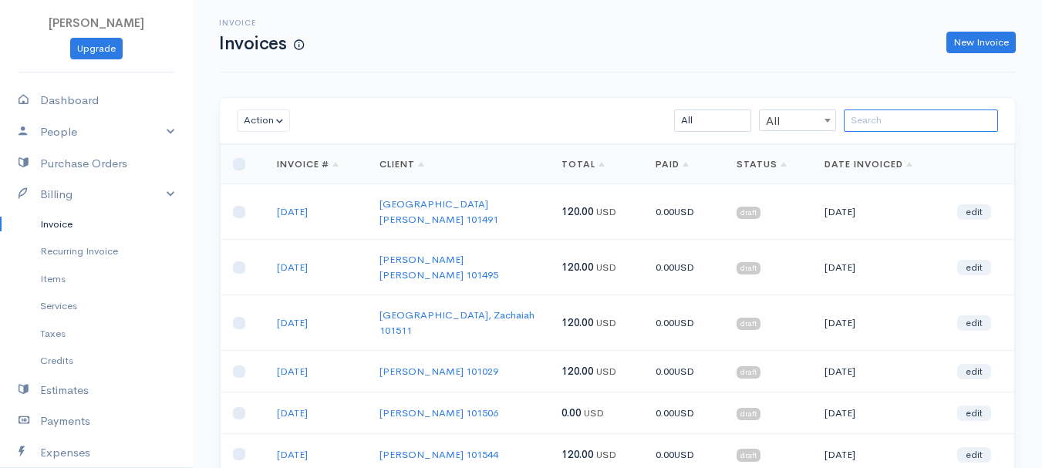
click at [862, 128] on input "search" at bounding box center [921, 121] width 154 height 22
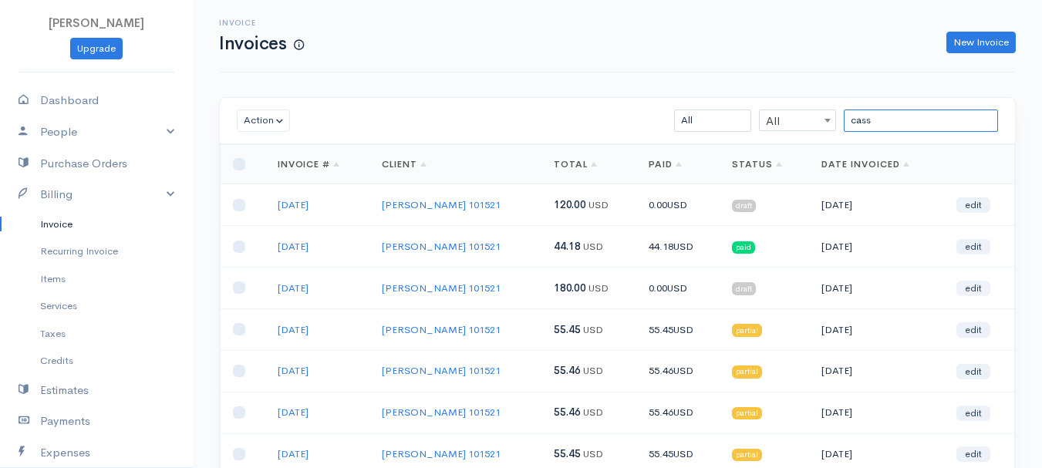
type input "cass"
click at [980, 281] on link "edit" at bounding box center [973, 288] width 34 height 15
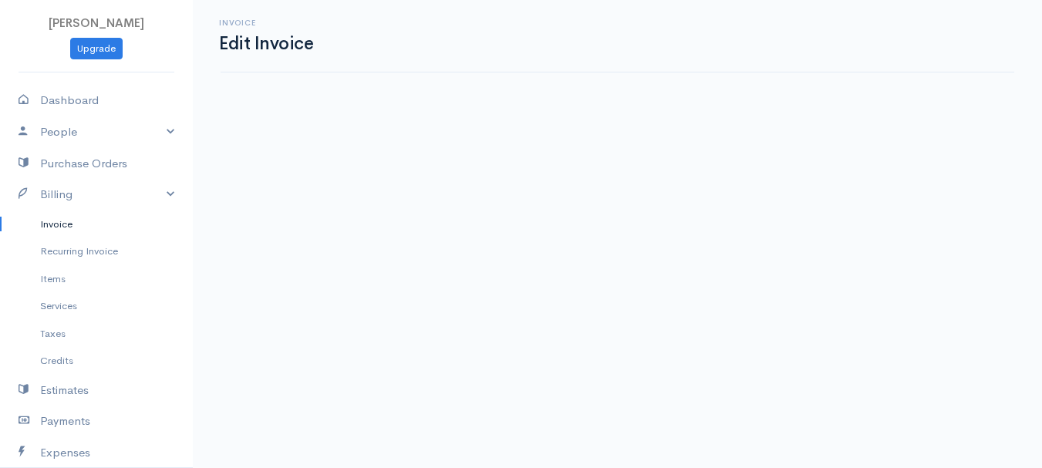
select select "2"
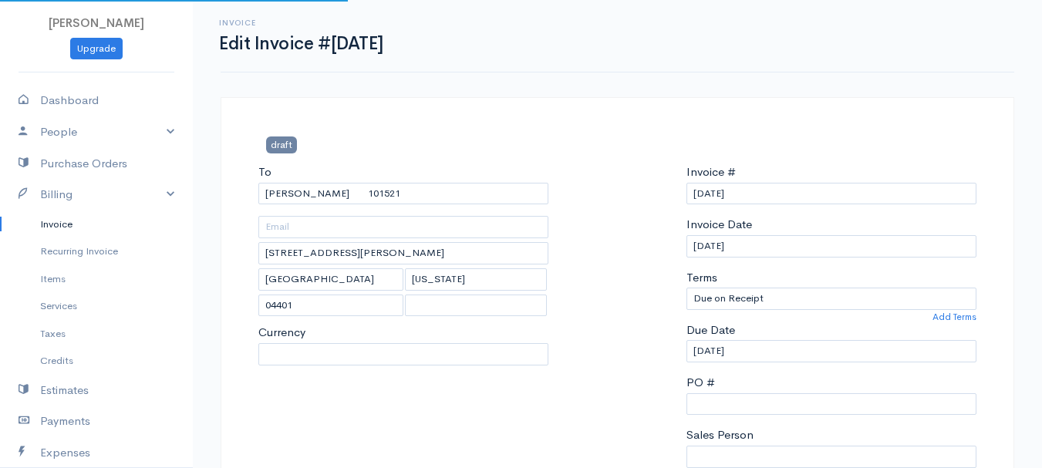
select select "[GEOGRAPHIC_DATA]"
select select "USD"
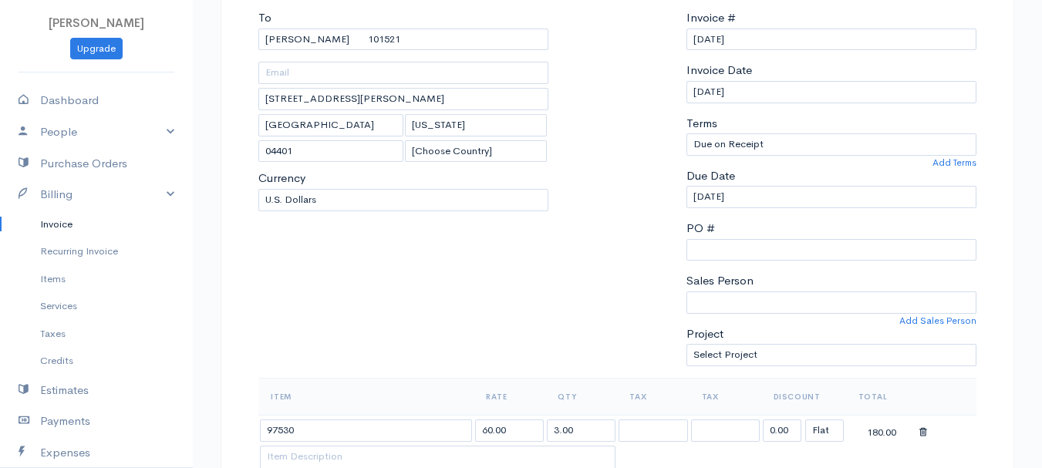
scroll to position [309, 0]
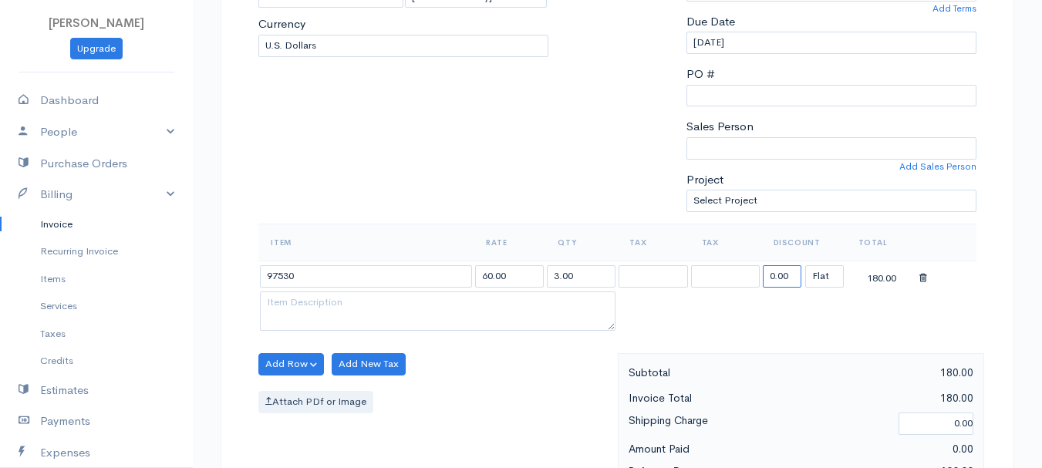
click at [780, 274] on input "0.00" at bounding box center [782, 276] width 39 height 22
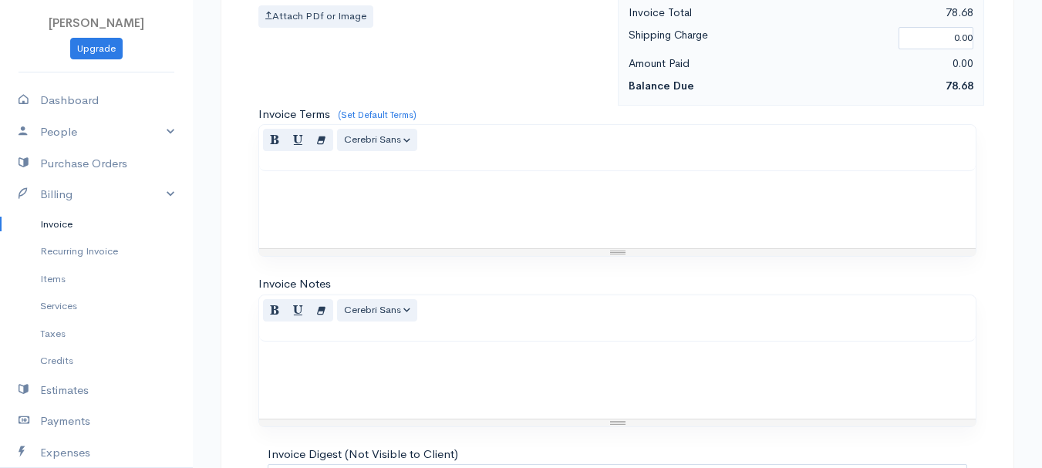
scroll to position [865, 0]
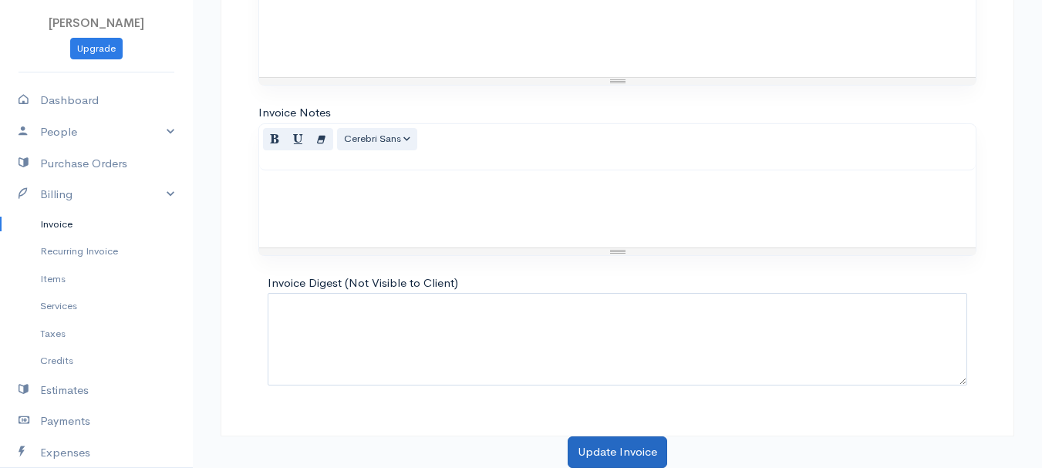
type input "101.32"
click at [610, 454] on button "Update Invoice" at bounding box center [618, 453] width 100 height 32
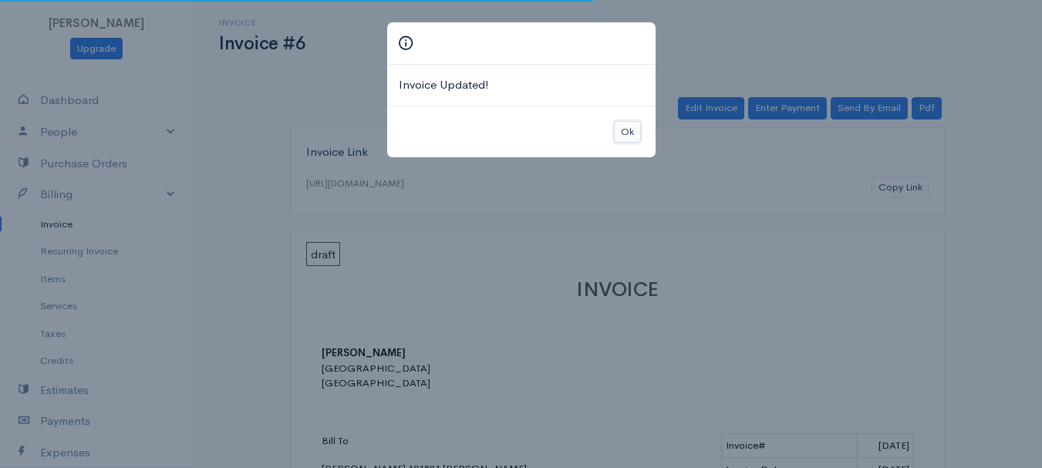
click at [614, 130] on button "Ok" at bounding box center [627, 132] width 27 height 22
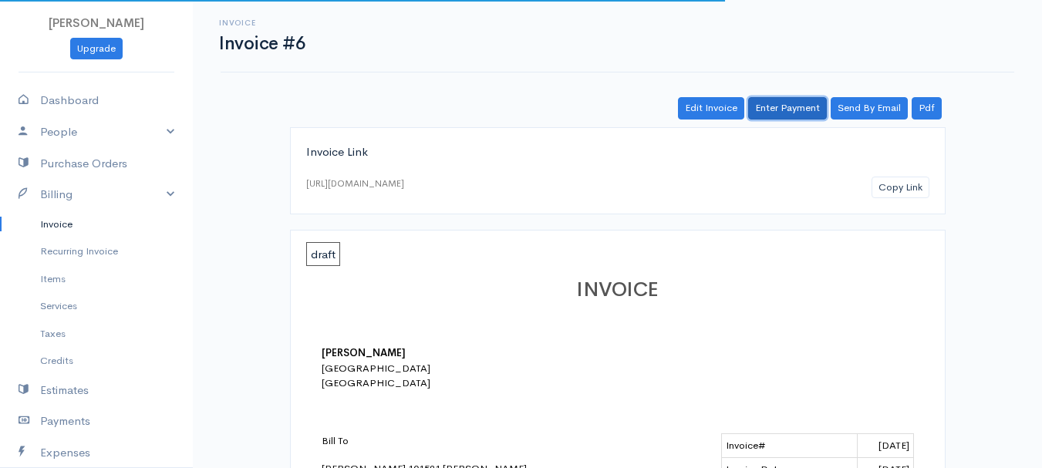
click at [785, 99] on link "Enter Payment" at bounding box center [787, 108] width 79 height 22
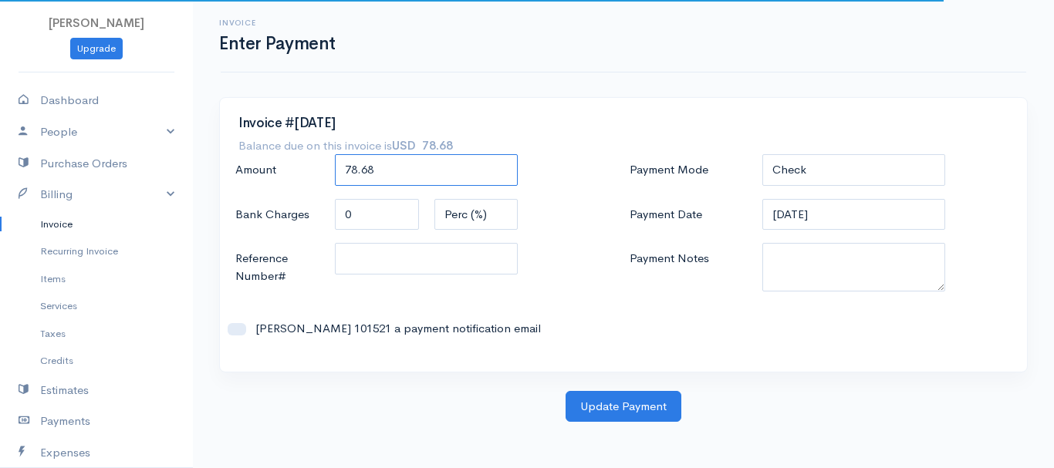
click at [359, 174] on input "78.68" at bounding box center [427, 170] width 184 height 32
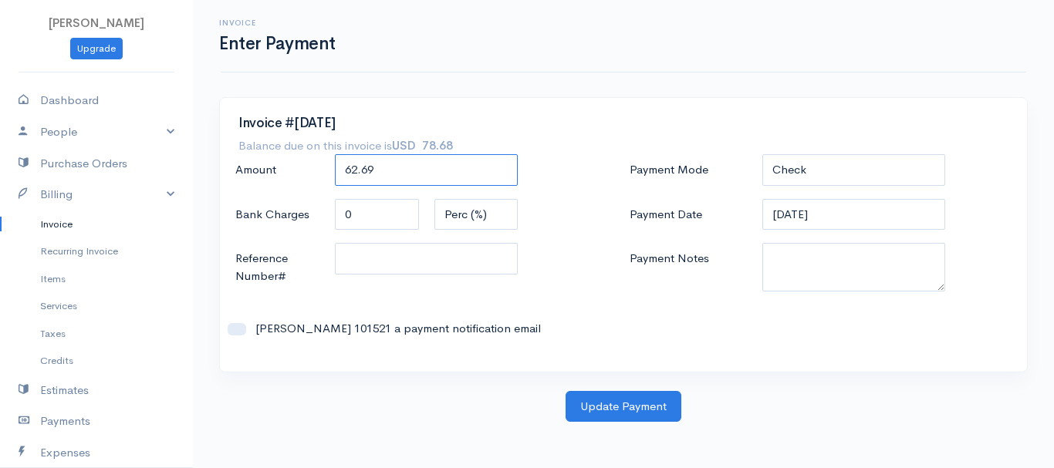
type input "62.69"
click at [788, 255] on textarea "Payment Notes" at bounding box center [854, 267] width 184 height 49
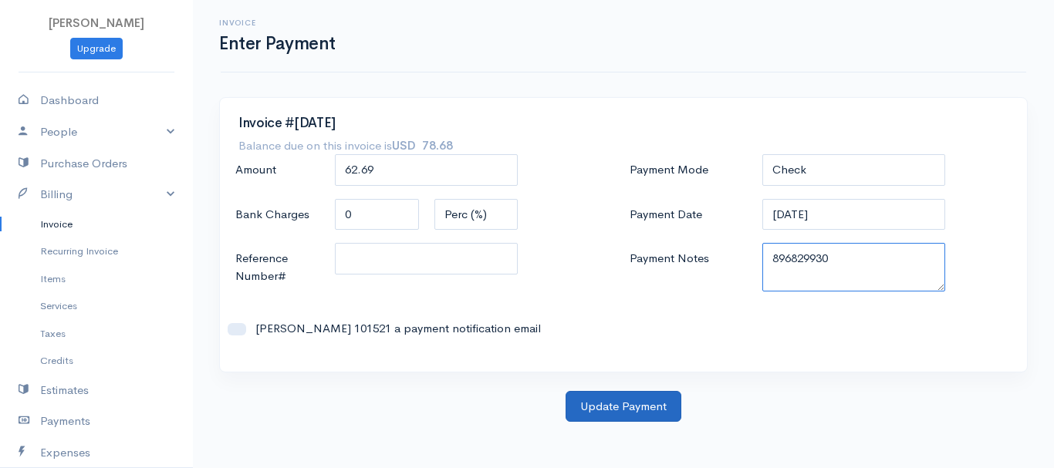
type textarea "896829930"
click at [665, 410] on button "Update Payment" at bounding box center [623, 407] width 116 height 32
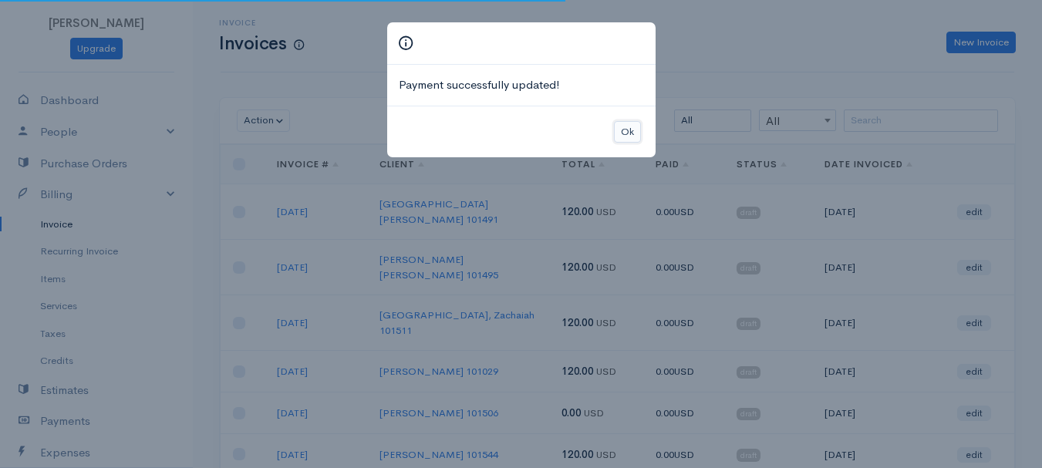
click at [622, 123] on button "Ok" at bounding box center [627, 132] width 27 height 22
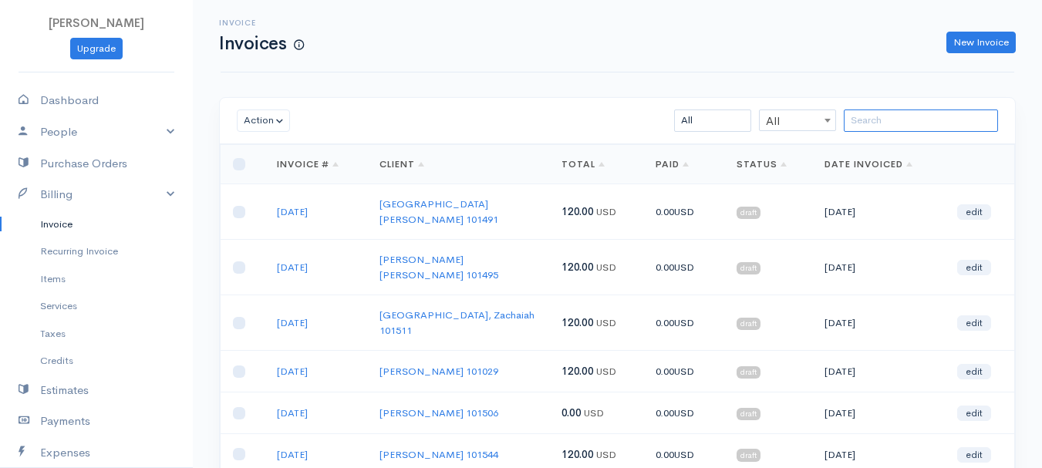
click at [902, 123] on input "search" at bounding box center [921, 121] width 154 height 22
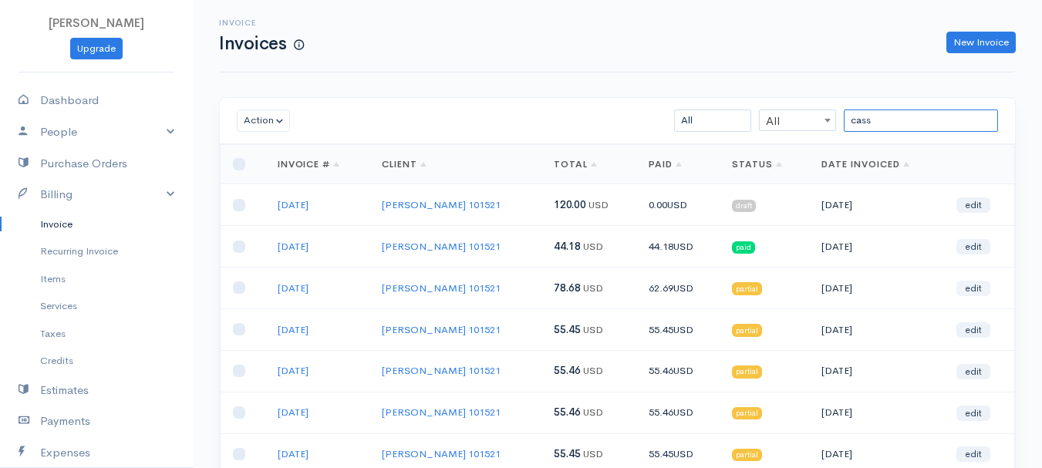
type input "cass"
click at [978, 284] on link "edit" at bounding box center [973, 288] width 34 height 15
select select "2"
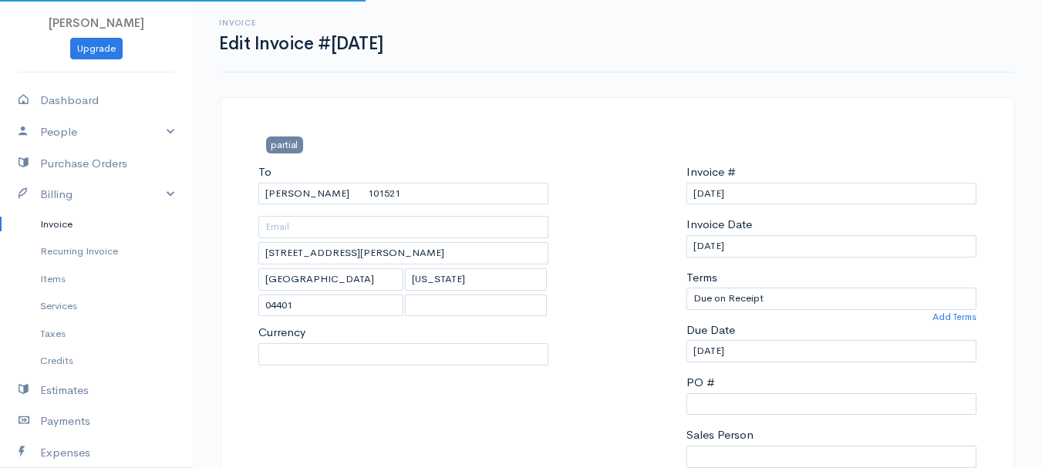
select select "[GEOGRAPHIC_DATA]"
select select "USD"
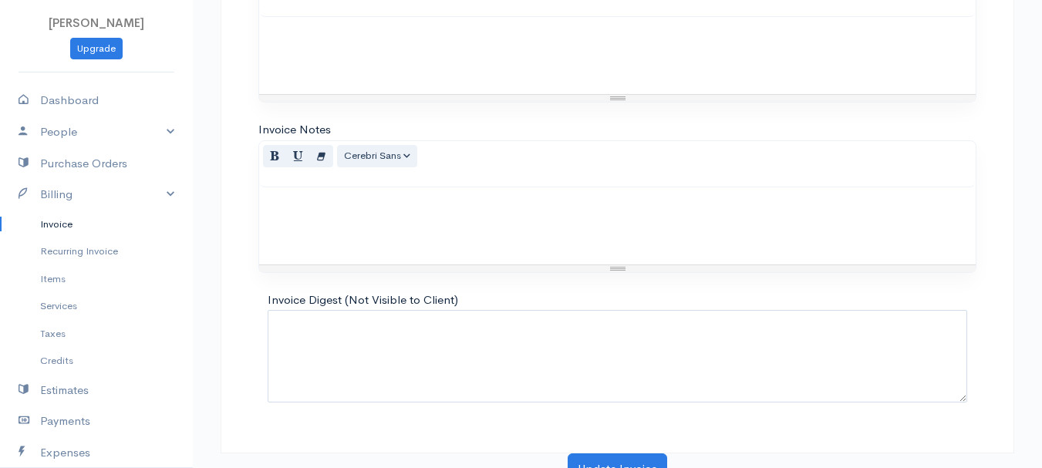
scroll to position [865, 0]
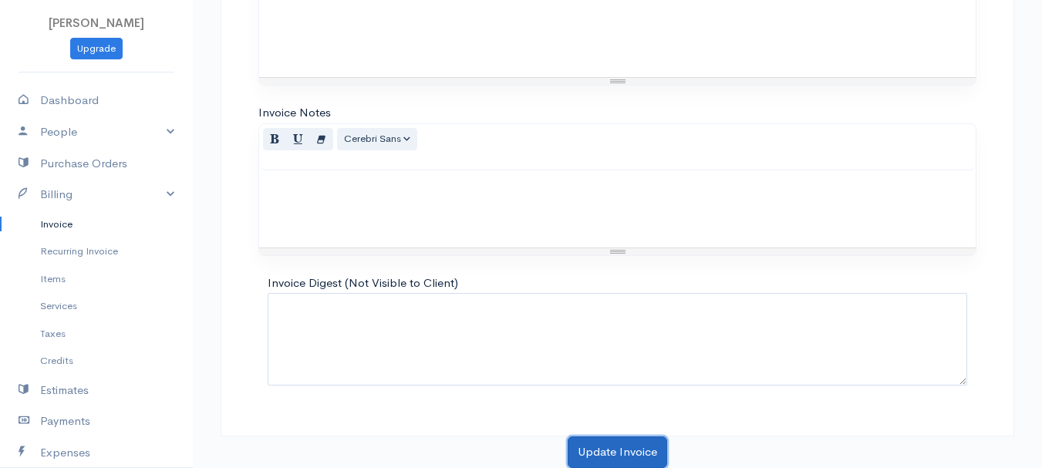
click at [633, 444] on button "Update Invoice" at bounding box center [618, 453] width 100 height 32
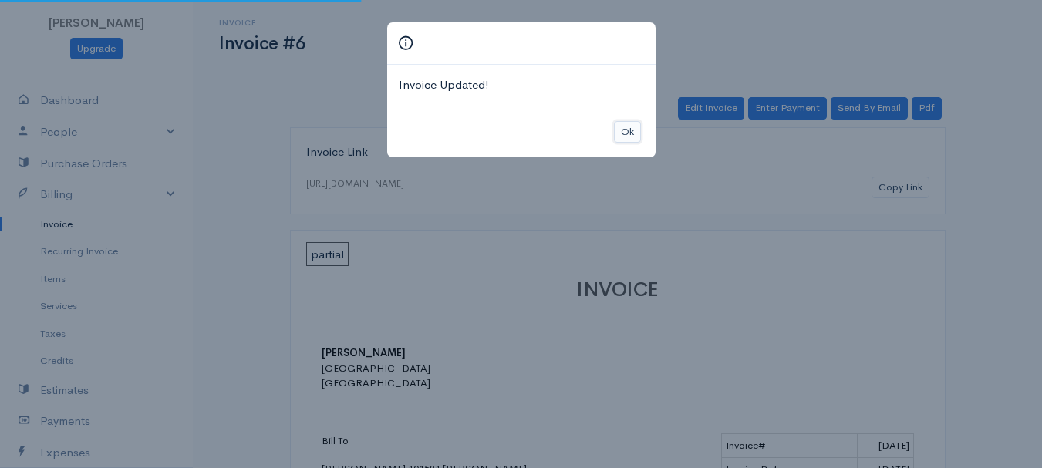
click at [631, 135] on button "Ok" at bounding box center [627, 132] width 27 height 22
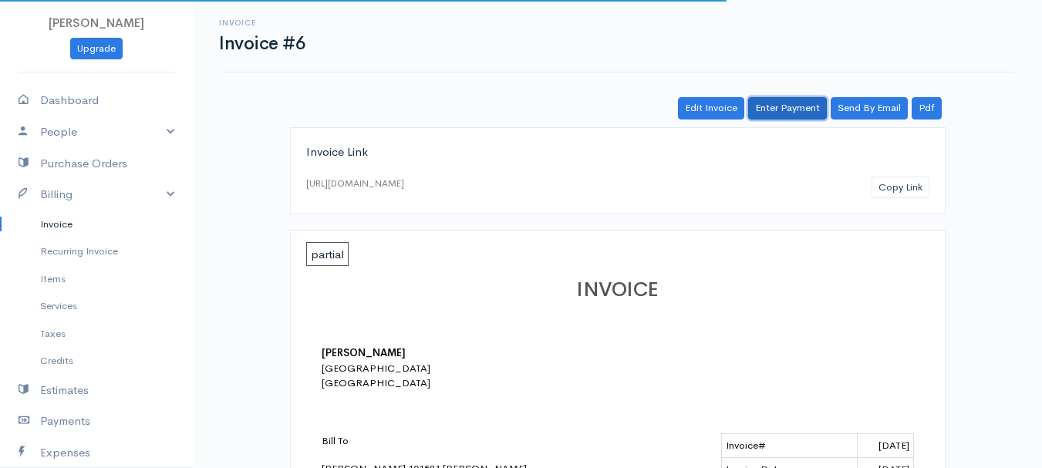
click at [779, 106] on link "Enter Payment" at bounding box center [787, 108] width 79 height 22
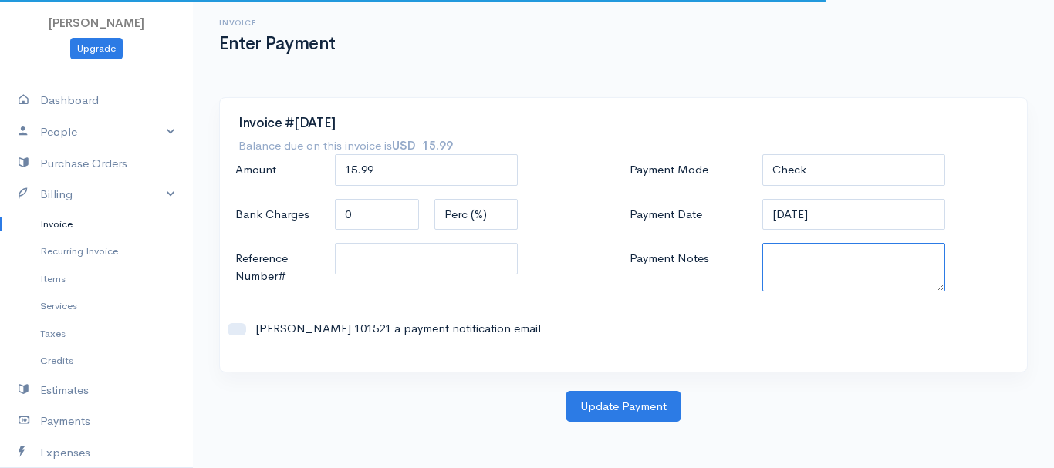
click at [802, 270] on textarea "Payment Notes" at bounding box center [854, 267] width 184 height 49
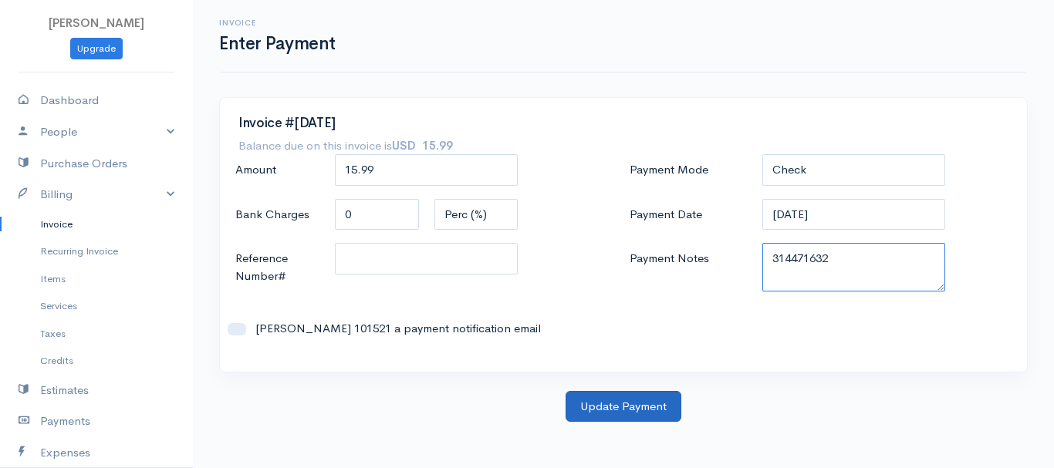
type textarea "314471632"
click at [619, 403] on button "Update Payment" at bounding box center [623, 407] width 116 height 32
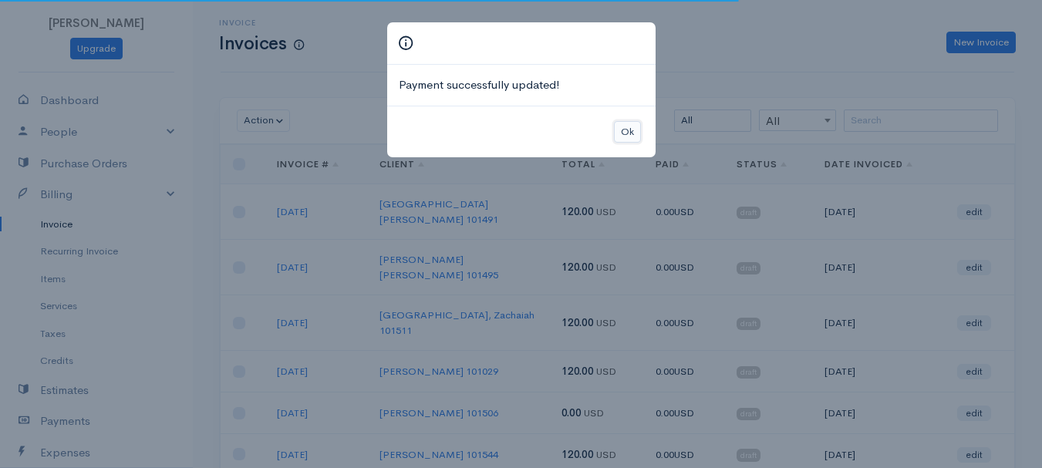
click at [634, 133] on button "Ok" at bounding box center [627, 132] width 27 height 22
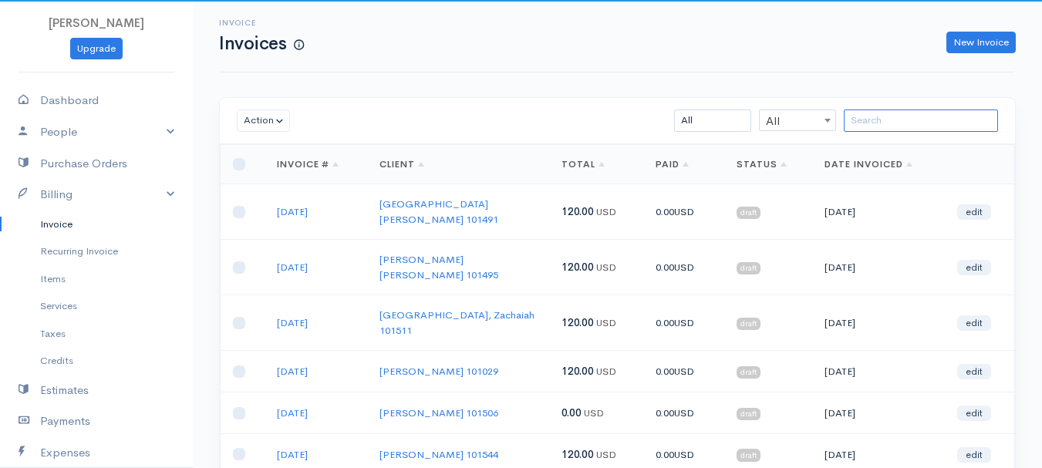
click at [874, 114] on input "search" at bounding box center [921, 121] width 154 height 22
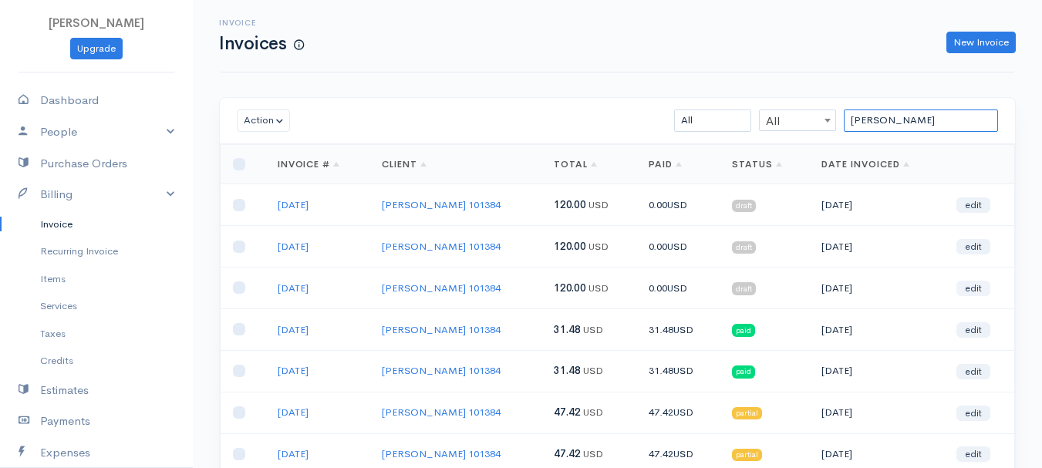
type input "[PERSON_NAME]"
drag, startPoint x: 965, startPoint y: 289, endPoint x: 880, endPoint y: 297, distance: 85.2
click at [965, 289] on link "edit" at bounding box center [973, 288] width 34 height 15
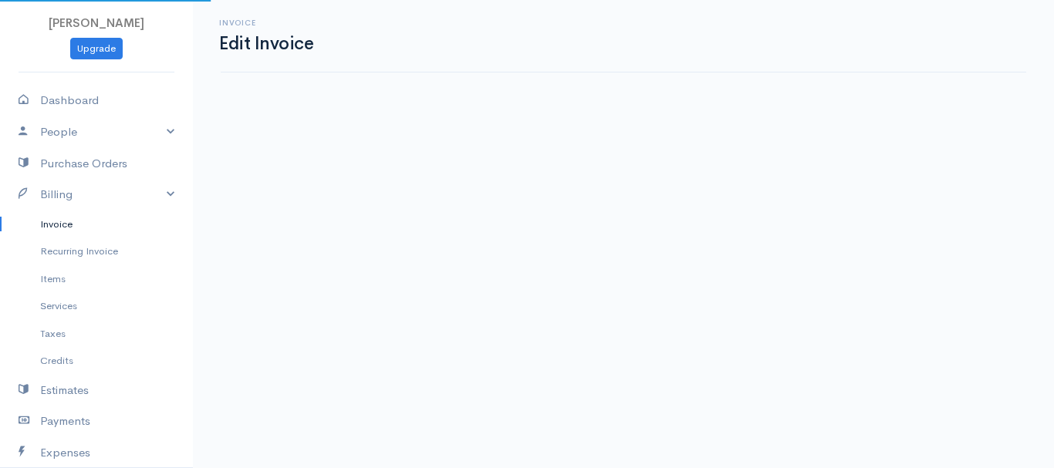
select select "2"
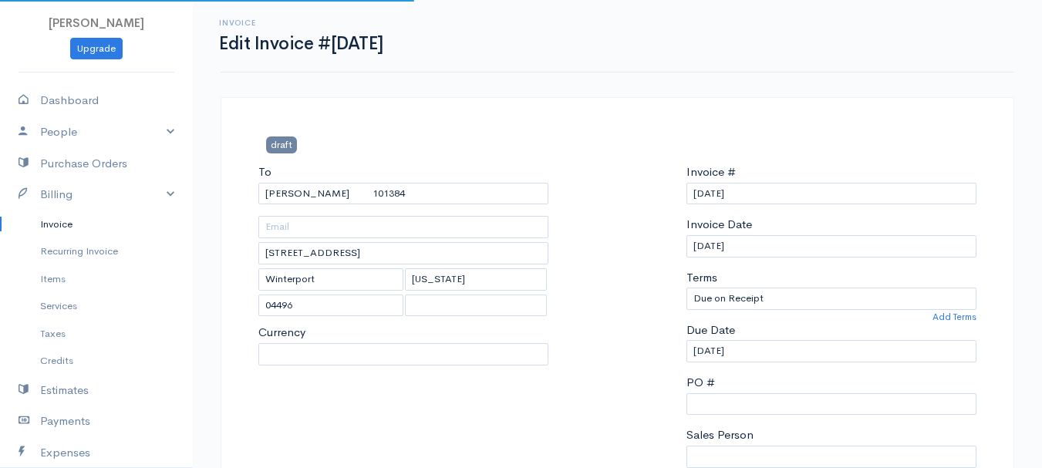
select select "[GEOGRAPHIC_DATA]"
select select "USD"
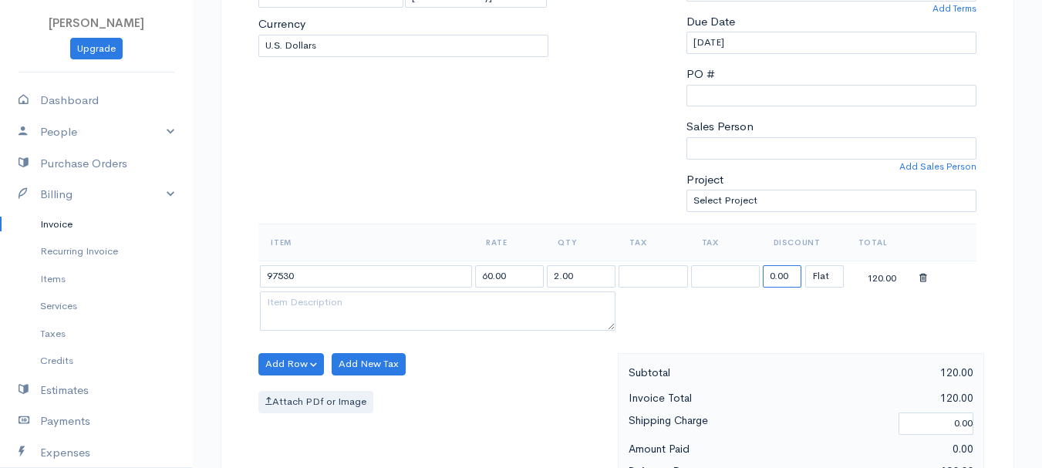
click at [775, 284] on input "0.00" at bounding box center [782, 276] width 39 height 22
click at [775, 284] on input "83.52" at bounding box center [782, 276] width 39 height 22
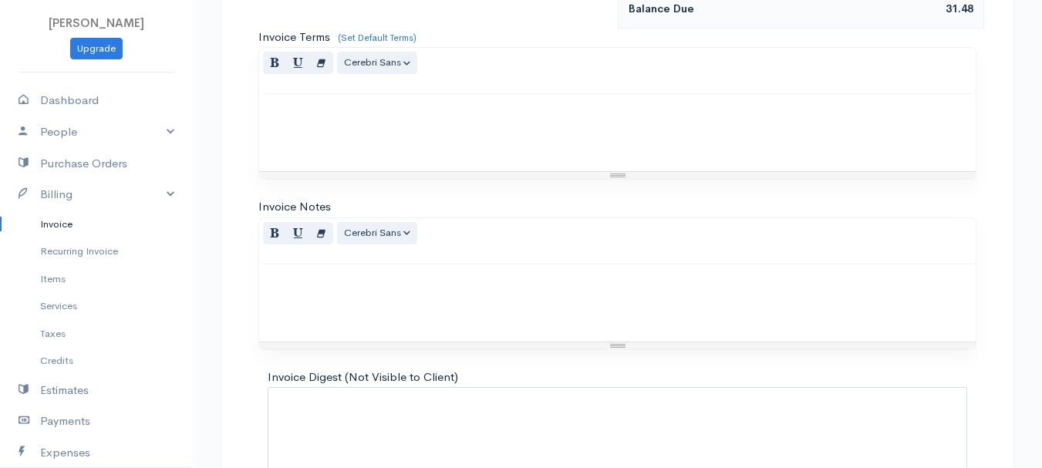
scroll to position [865, 0]
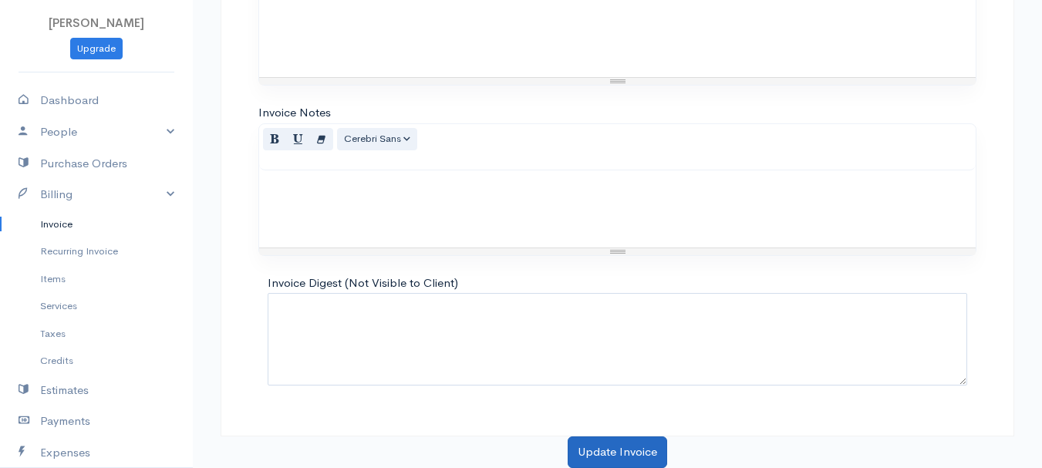
type input "88.52"
click at [616, 446] on button "Update Invoice" at bounding box center [618, 453] width 100 height 32
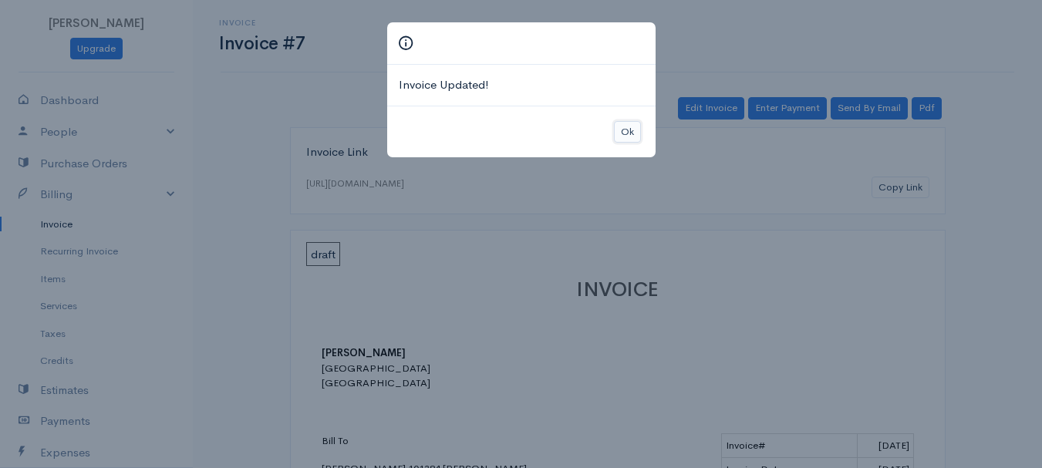
click at [625, 127] on button "Ok" at bounding box center [627, 132] width 27 height 22
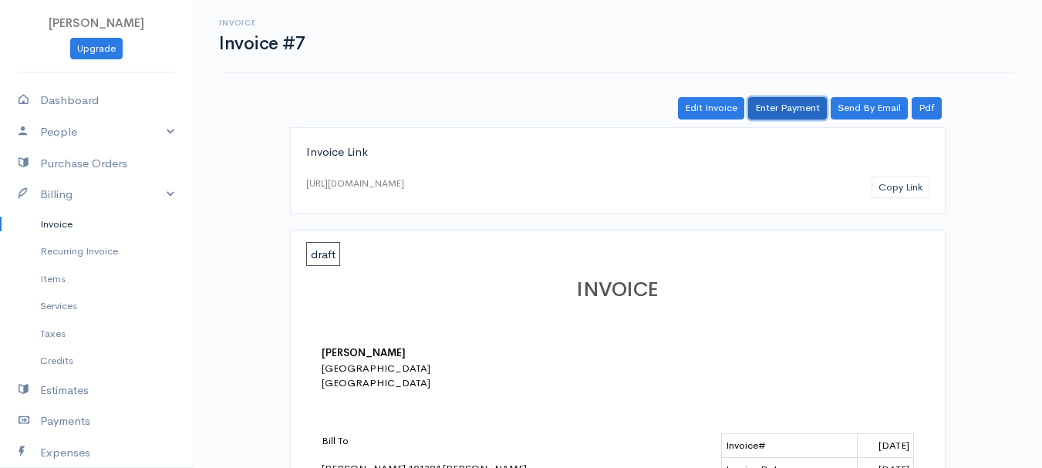
click at [812, 117] on link "Enter Payment" at bounding box center [787, 108] width 79 height 22
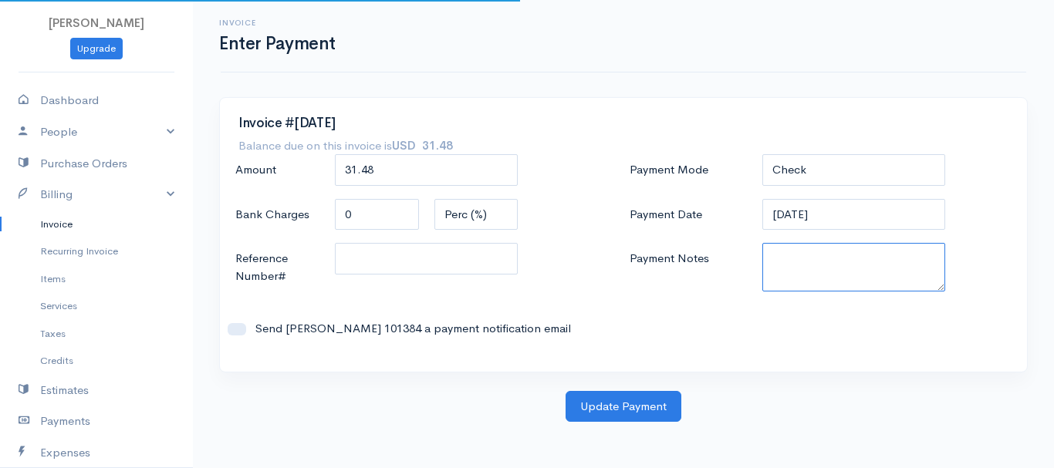
click at [792, 261] on textarea "Payment Notes" at bounding box center [854, 267] width 184 height 49
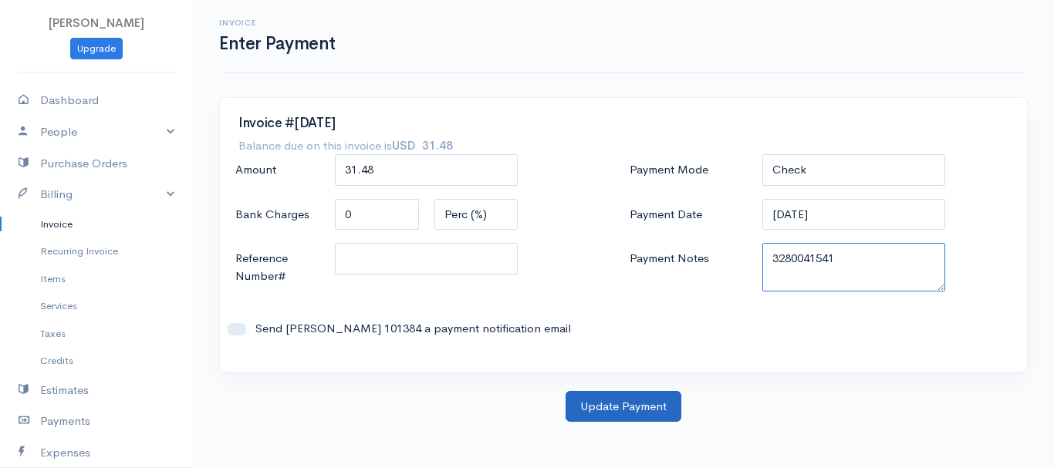
type textarea "3280041541"
click at [636, 410] on button "Update Payment" at bounding box center [623, 407] width 116 height 32
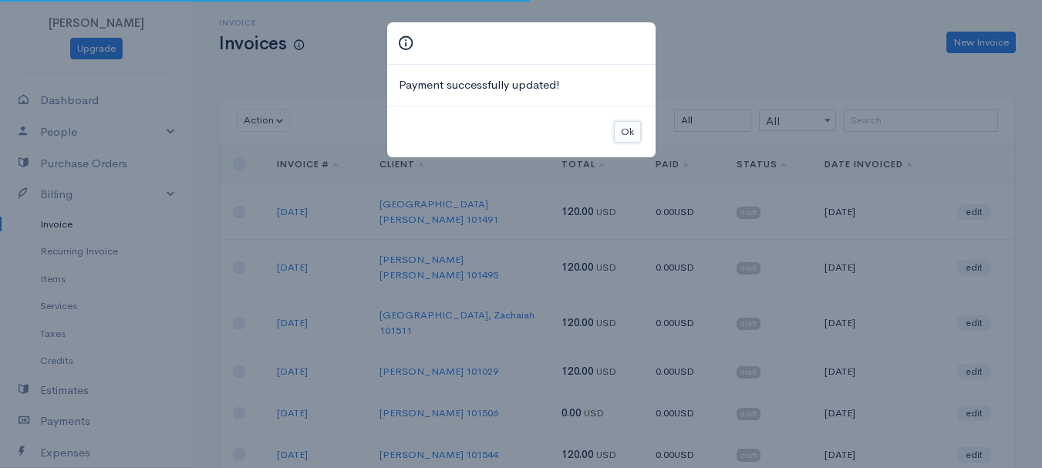
click at [627, 121] on button "Ok" at bounding box center [627, 132] width 27 height 22
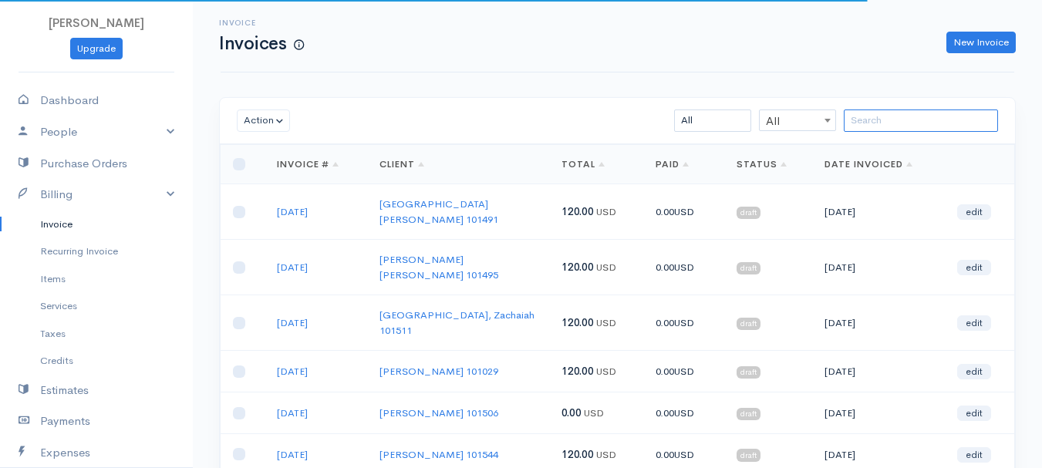
click at [902, 130] on input "search" at bounding box center [921, 121] width 154 height 22
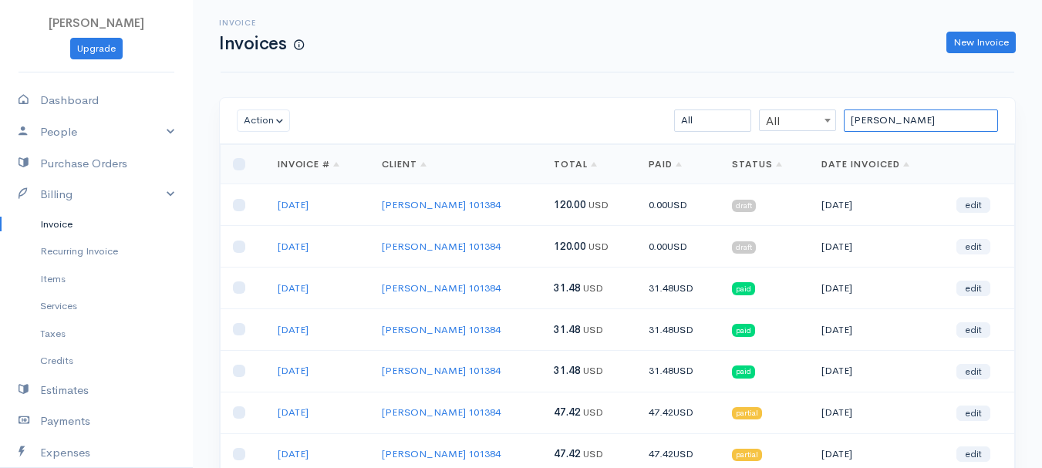
type input "[PERSON_NAME]"
click at [987, 245] on link "edit" at bounding box center [973, 246] width 34 height 15
select select "2"
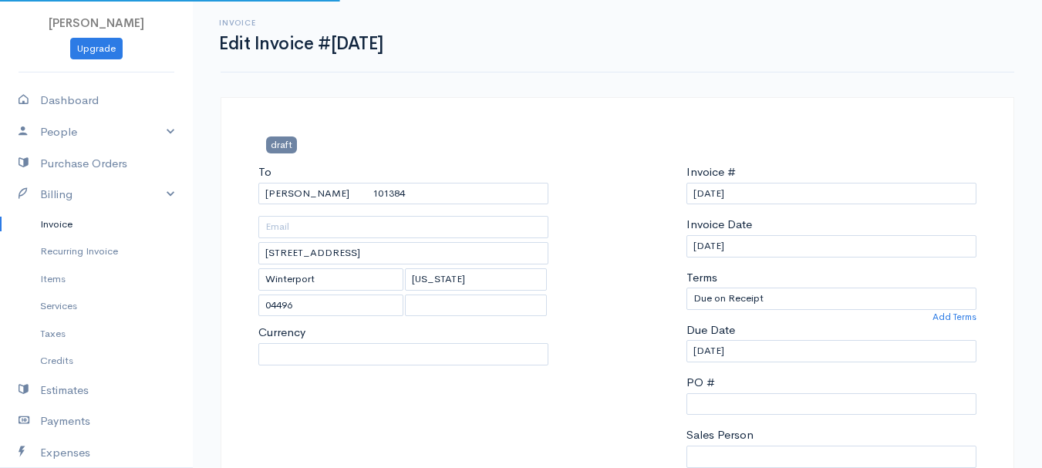
select select "[GEOGRAPHIC_DATA]"
select select "USD"
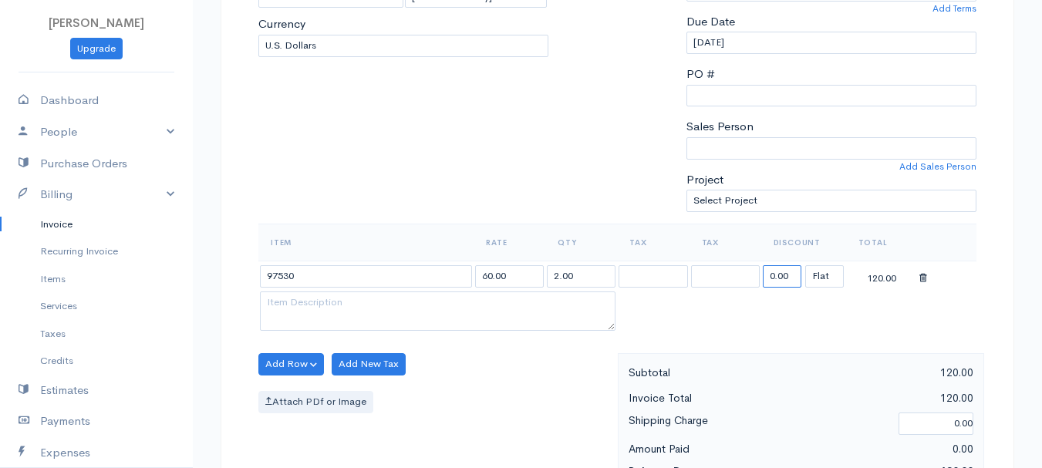
click at [784, 268] on input "0.00" at bounding box center [782, 276] width 39 height 22
type input "88.52"
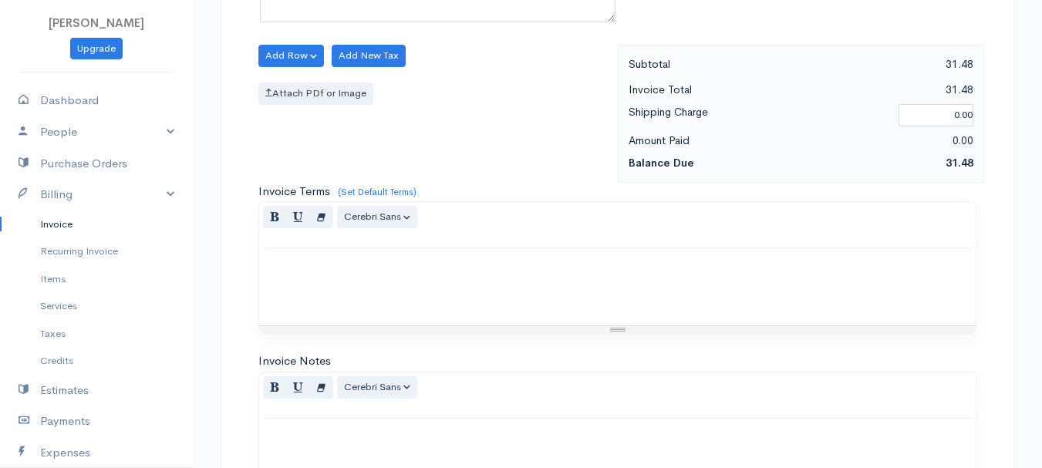
scroll to position [865, 0]
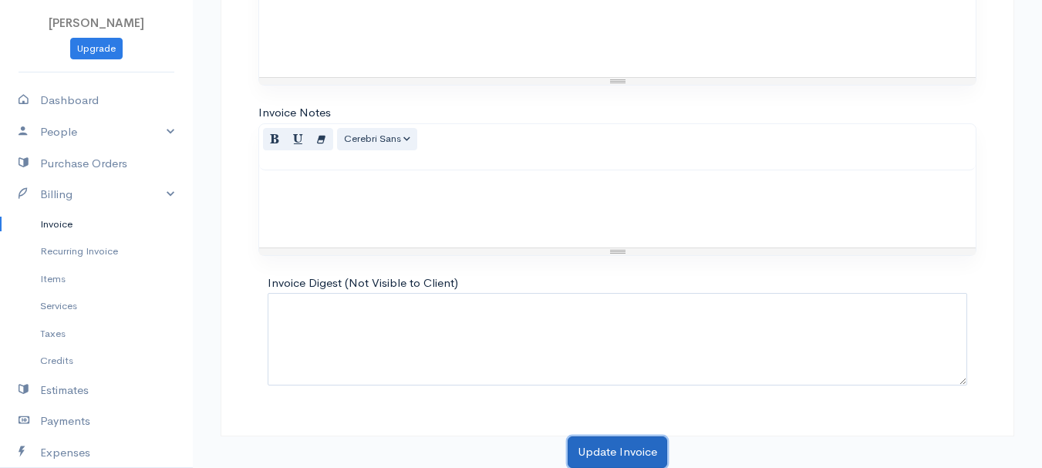
click at [626, 454] on button "Update Invoice" at bounding box center [618, 453] width 100 height 32
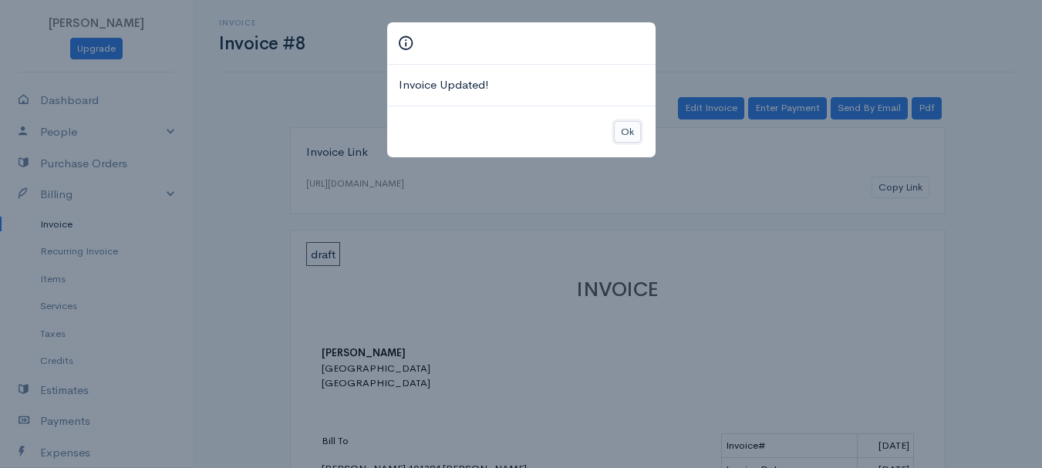
click at [629, 138] on button "Ok" at bounding box center [627, 132] width 27 height 22
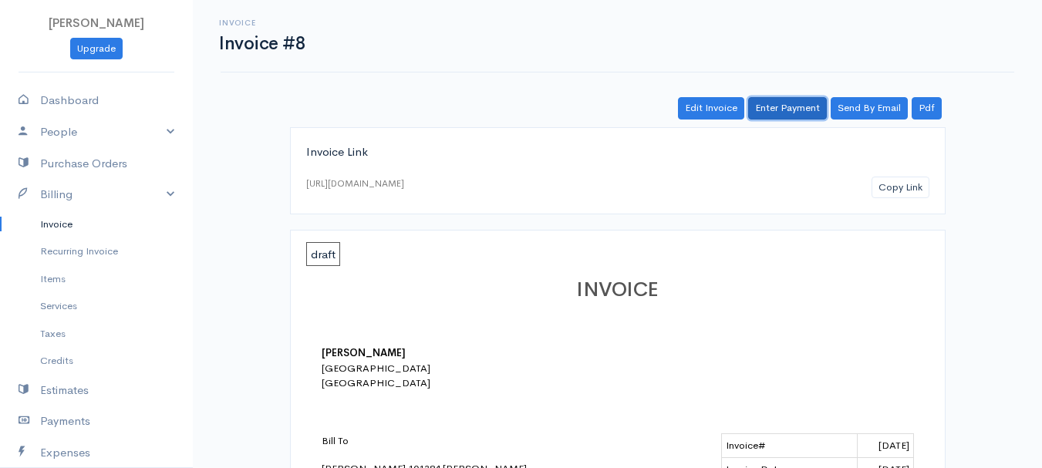
click at [793, 100] on link "Enter Payment" at bounding box center [787, 108] width 79 height 22
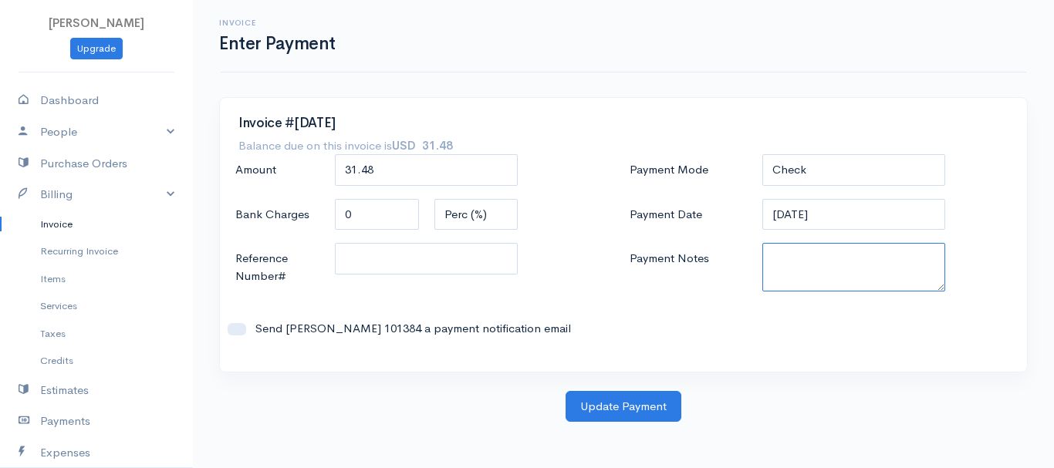
click at [808, 282] on textarea "Payment Notes" at bounding box center [854, 267] width 184 height 49
type textarea "3279893497"
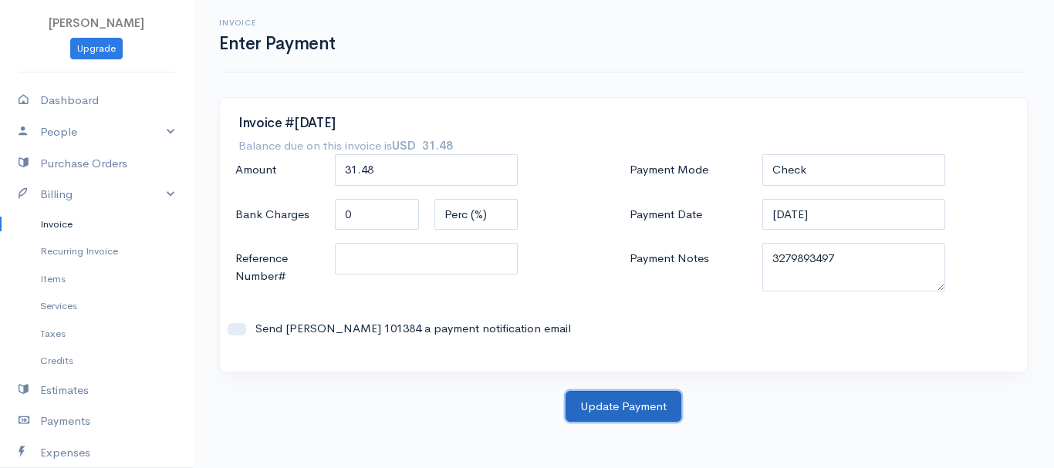
click at [623, 413] on button "Update Payment" at bounding box center [623, 407] width 116 height 32
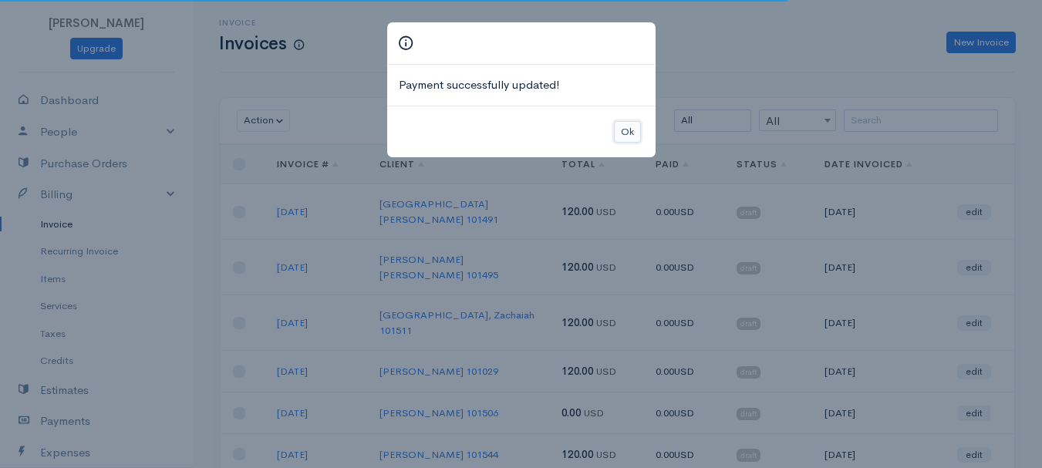
click at [617, 125] on button "Ok" at bounding box center [627, 132] width 27 height 22
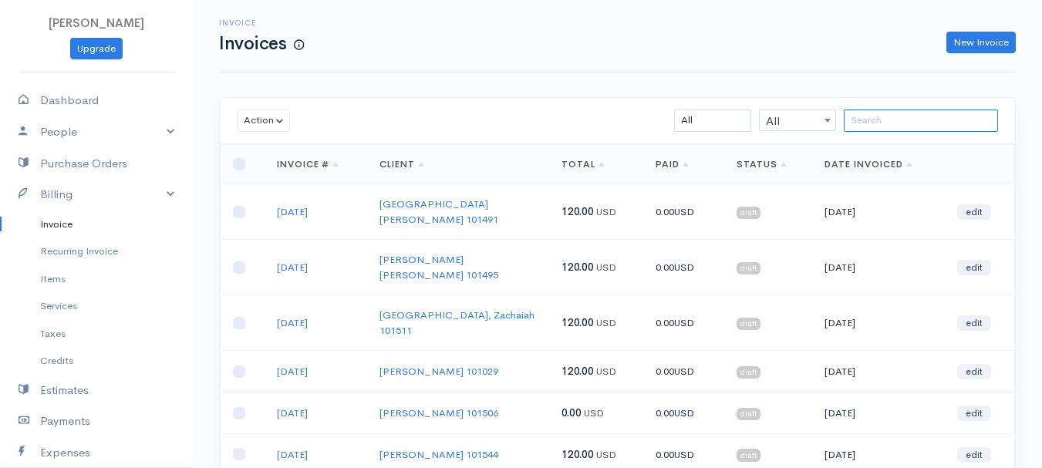
click at [865, 125] on input "search" at bounding box center [921, 121] width 154 height 22
